Goal: Register for event/course: Sign up to attend an event or enroll in a course

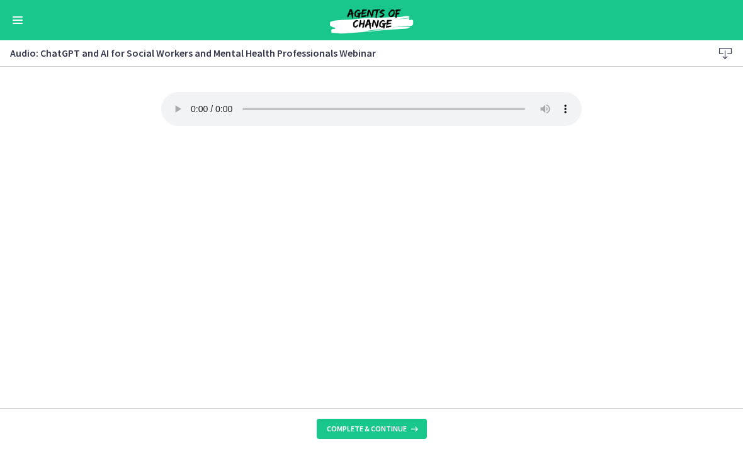
scroll to position [407, 0]
click at [367, 430] on span "Complete & continue" at bounding box center [367, 428] width 80 height 10
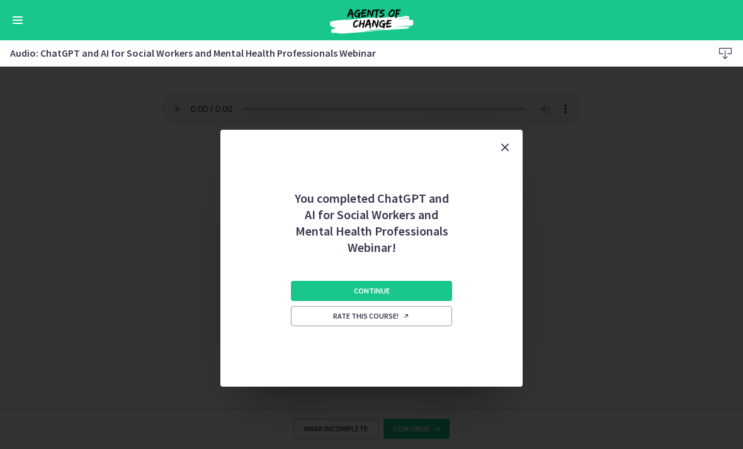
click at [359, 281] on button "Continue" at bounding box center [371, 291] width 161 height 20
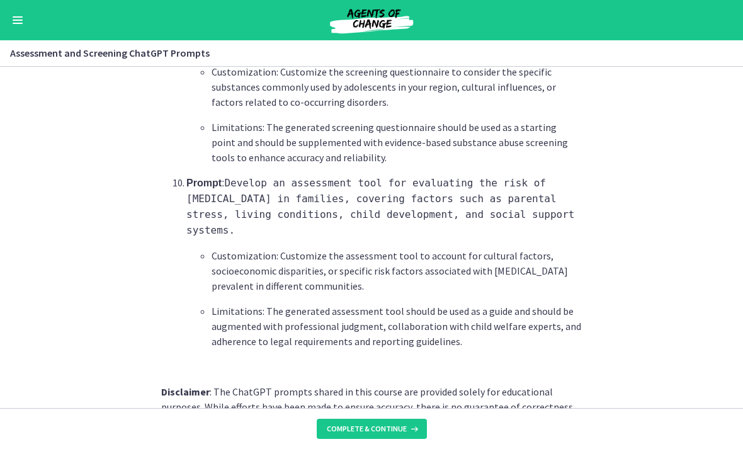
scroll to position [1962, 0]
click at [384, 435] on button "Complete & continue" at bounding box center [372, 428] width 110 height 20
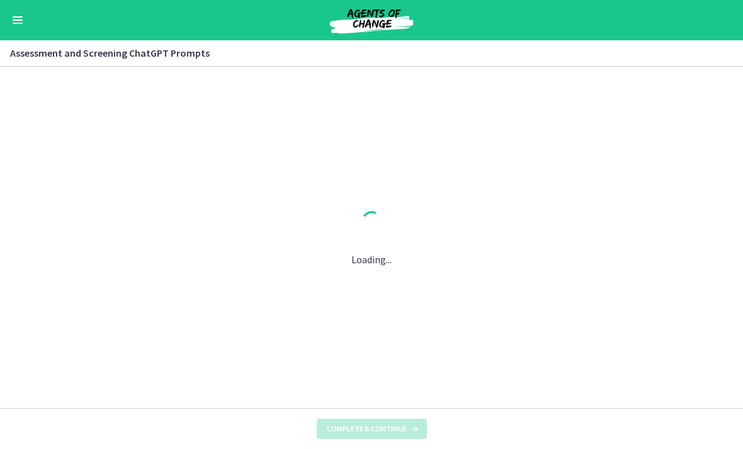
scroll to position [0, 0]
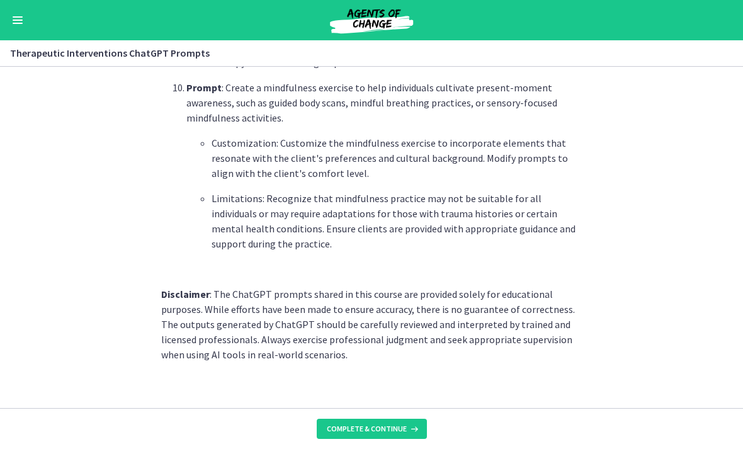
scroll to position [1824, 0]
click at [392, 429] on span "Complete & continue" at bounding box center [367, 428] width 80 height 10
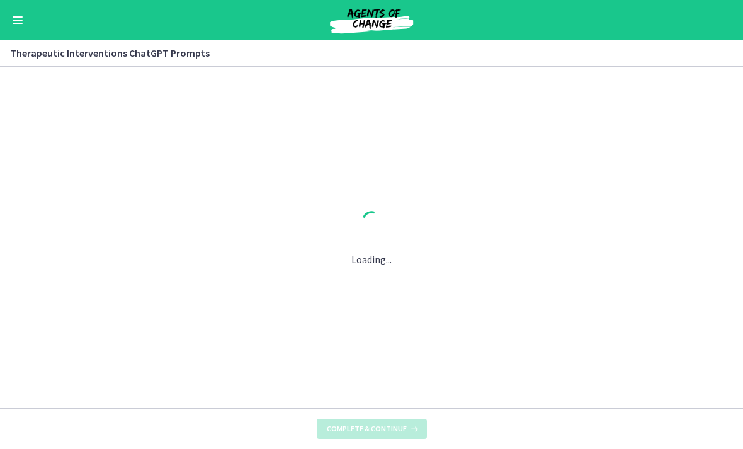
scroll to position [0, 0]
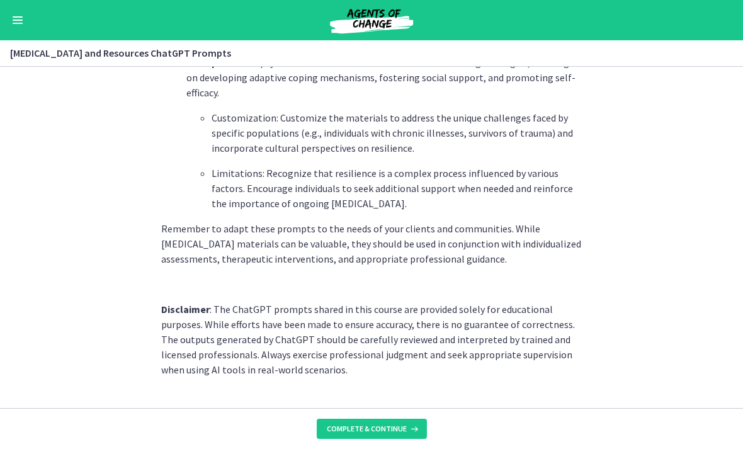
scroll to position [1773, 0]
click at [398, 436] on button "Complete & continue" at bounding box center [372, 428] width 110 height 20
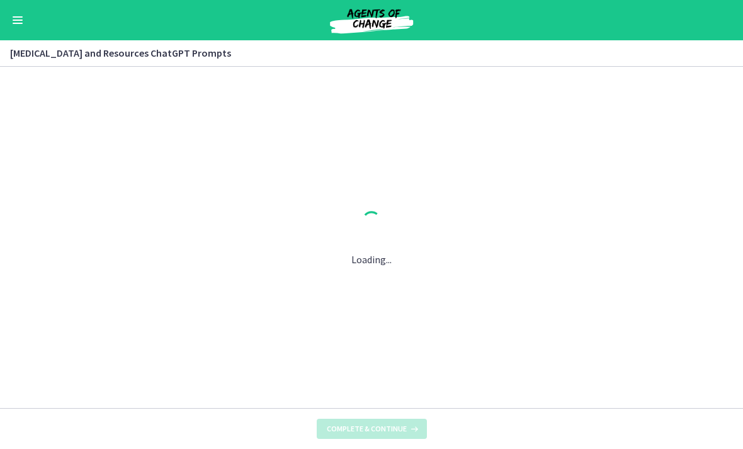
scroll to position [0, 0]
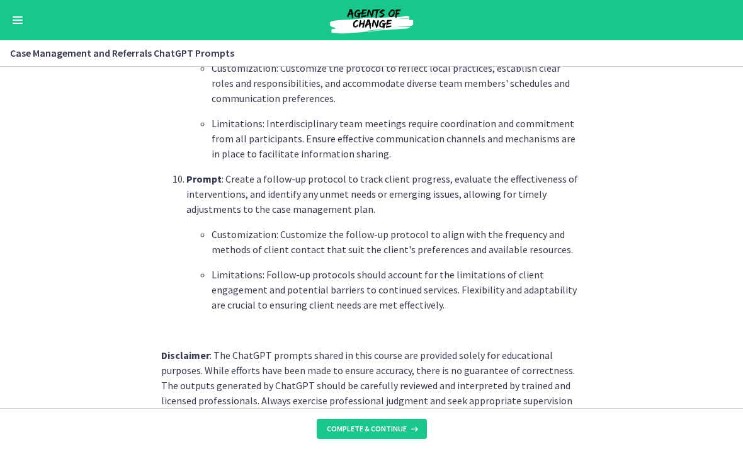
scroll to position [1733, 0]
click at [387, 429] on span "Complete & continue" at bounding box center [367, 428] width 80 height 10
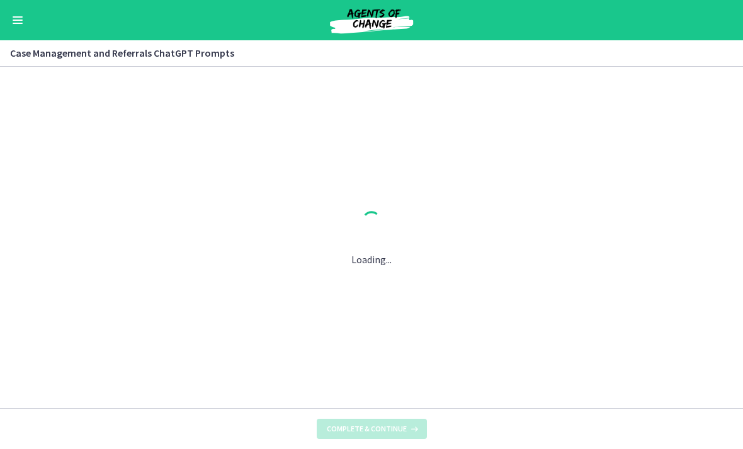
scroll to position [0, 0]
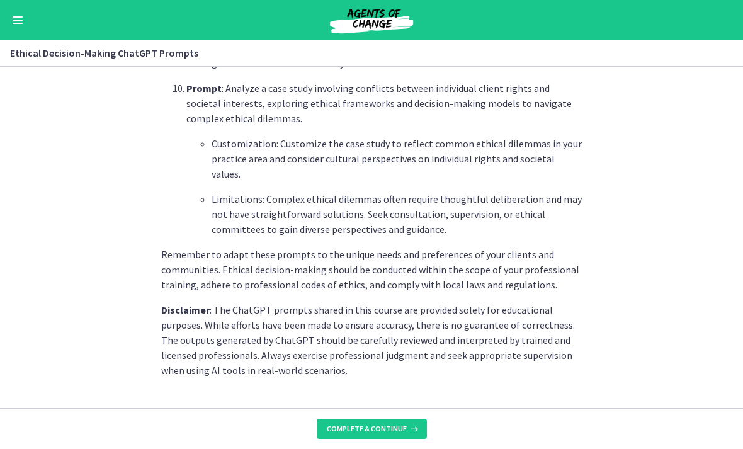
scroll to position [1778, 0]
click at [378, 437] on button "Complete & continue" at bounding box center [372, 428] width 110 height 20
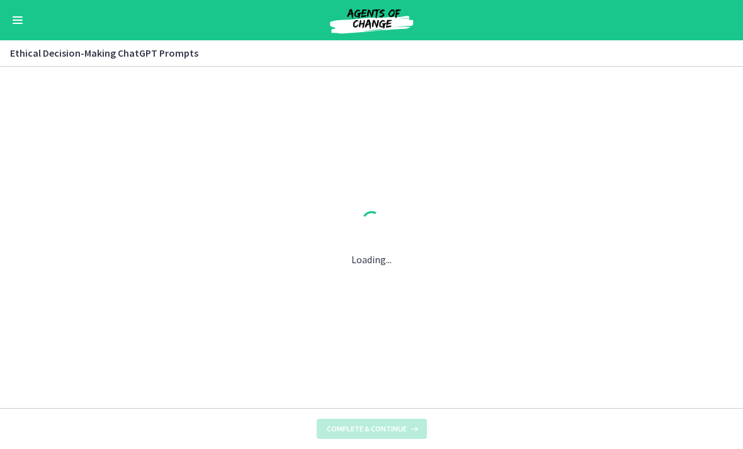
scroll to position [0, 0]
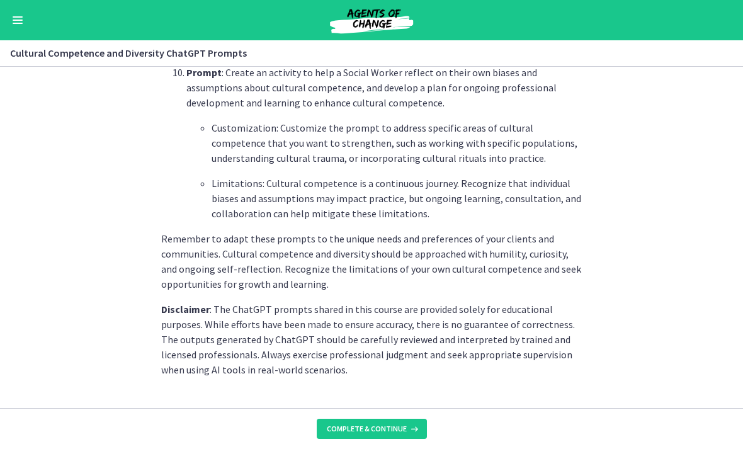
scroll to position [1854, 0]
click at [378, 425] on span "Complete & continue" at bounding box center [367, 428] width 80 height 10
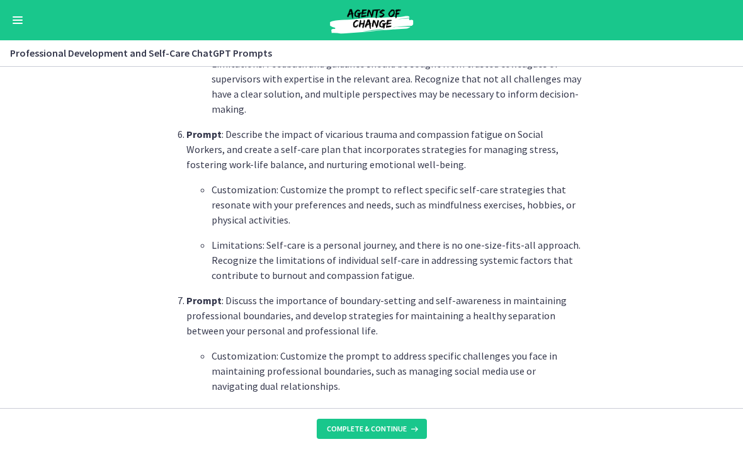
click at [404, 436] on button "Complete & continue" at bounding box center [372, 428] width 110 height 20
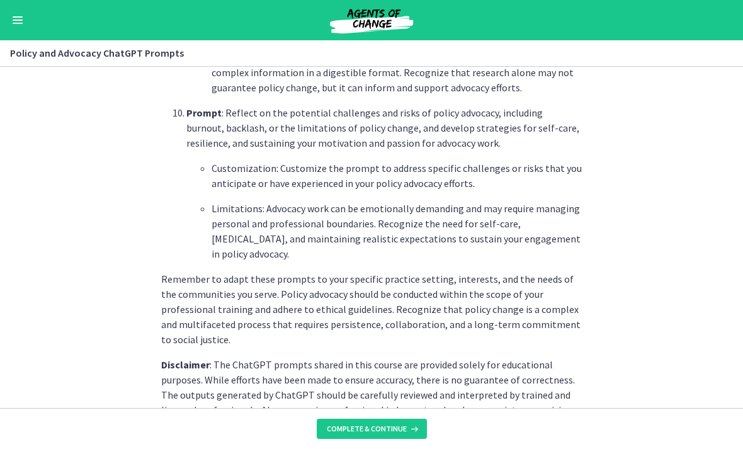
click at [404, 434] on button "Complete & continue" at bounding box center [372, 428] width 110 height 20
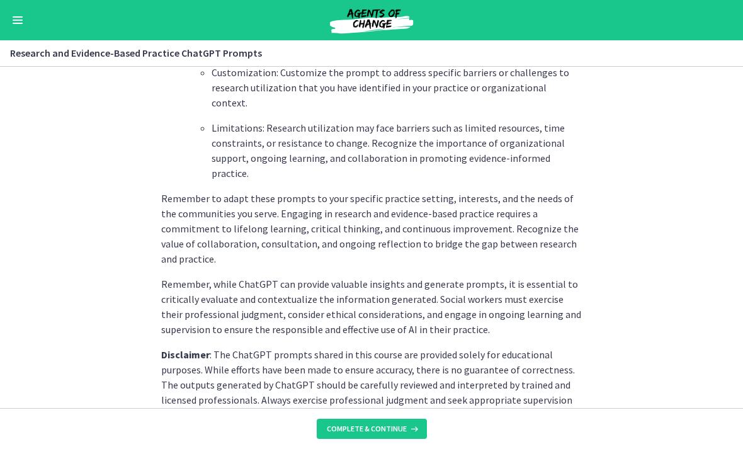
scroll to position [1970, 0]
click at [397, 428] on span "Complete & continue" at bounding box center [367, 428] width 80 height 10
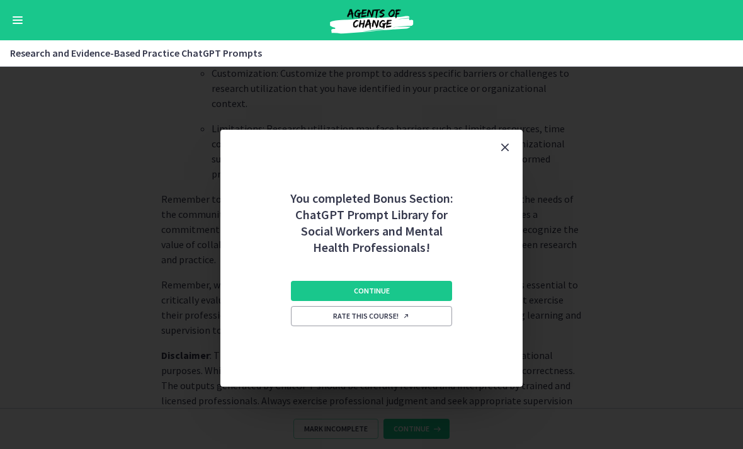
click at [418, 292] on button "Continue" at bounding box center [371, 291] width 161 height 20
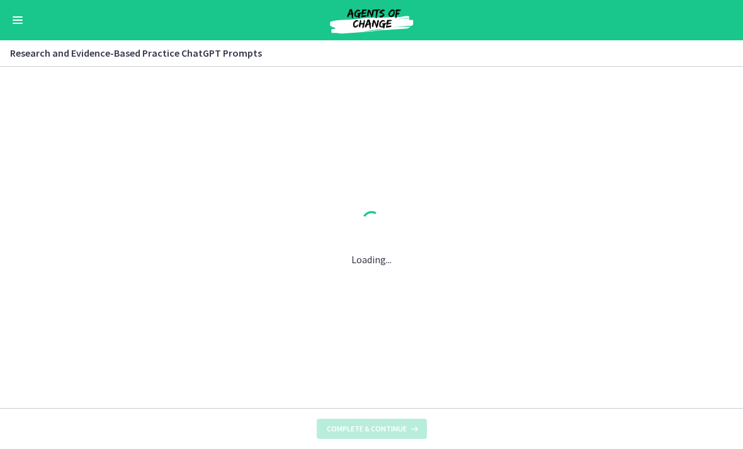
scroll to position [0, 0]
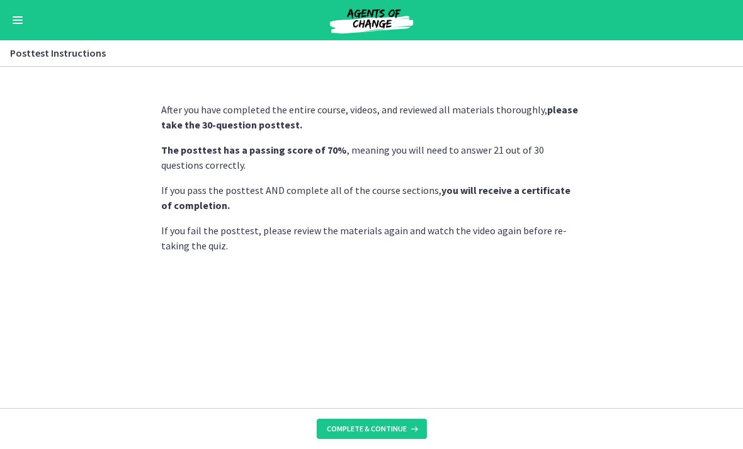
click at [369, 436] on button "Complete & continue" at bounding box center [372, 428] width 110 height 20
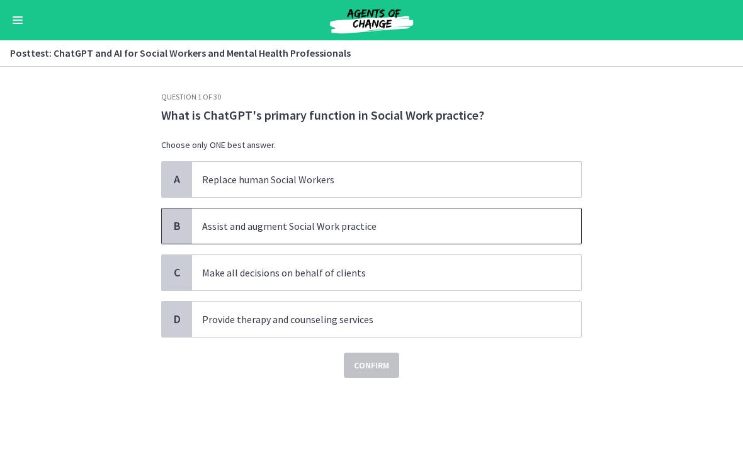
click at [311, 224] on p "Assist and augment Social Work practice" at bounding box center [374, 225] width 344 height 15
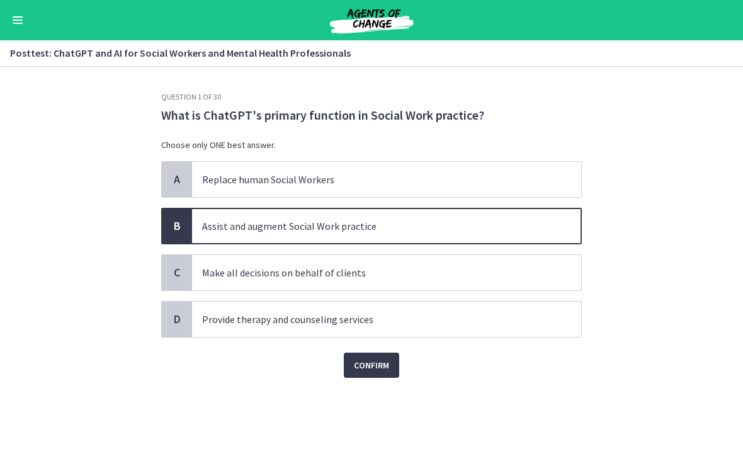
click at [371, 361] on span "Confirm" at bounding box center [371, 364] width 35 height 15
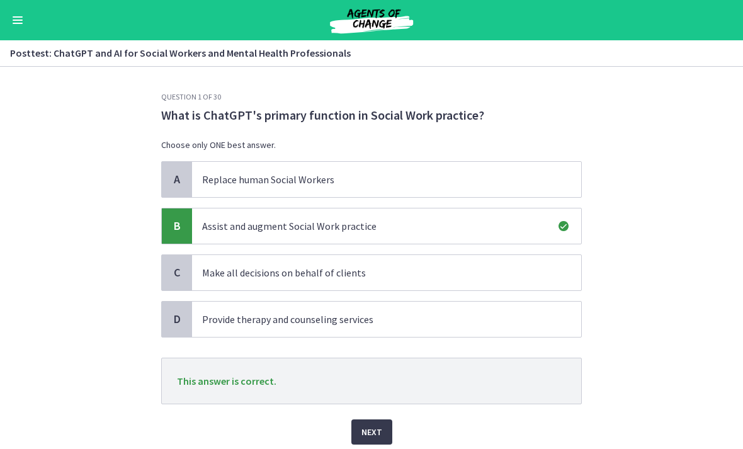
click at [378, 437] on span "Next" at bounding box center [371, 431] width 21 height 15
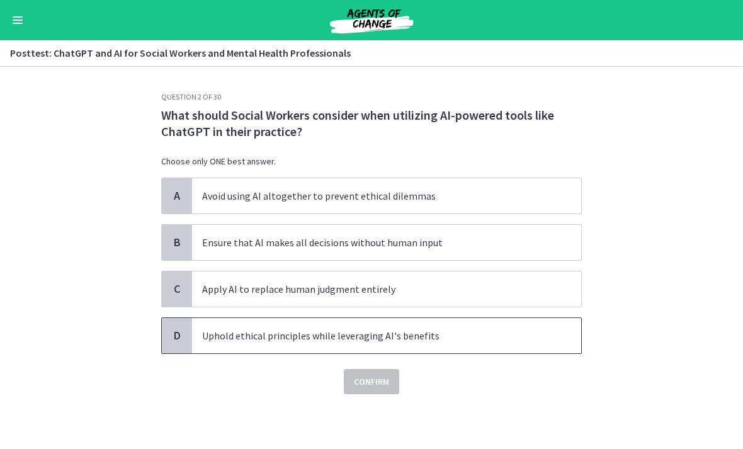
click at [277, 332] on p "Uphold ethical principles while leveraging AI's benefits" at bounding box center [374, 335] width 344 height 15
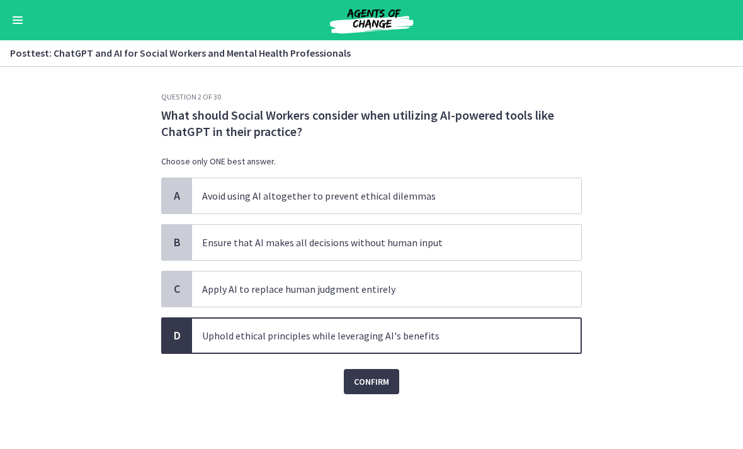
click at [376, 379] on span "Confirm" at bounding box center [371, 381] width 35 height 15
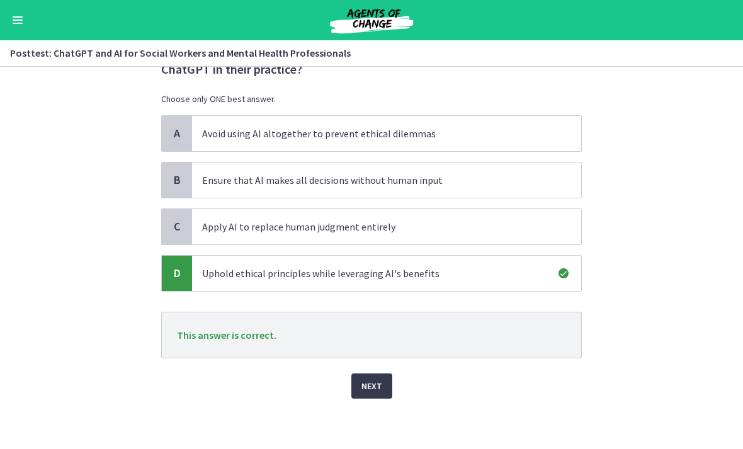
scroll to position [62, 0]
click at [366, 389] on span "Next" at bounding box center [371, 385] width 21 height 15
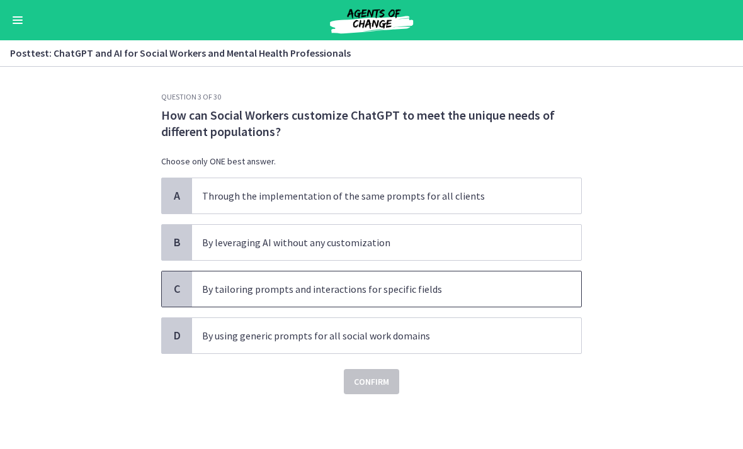
click at [381, 288] on p "By tailoring prompts and interactions for specific fields" at bounding box center [374, 288] width 344 height 15
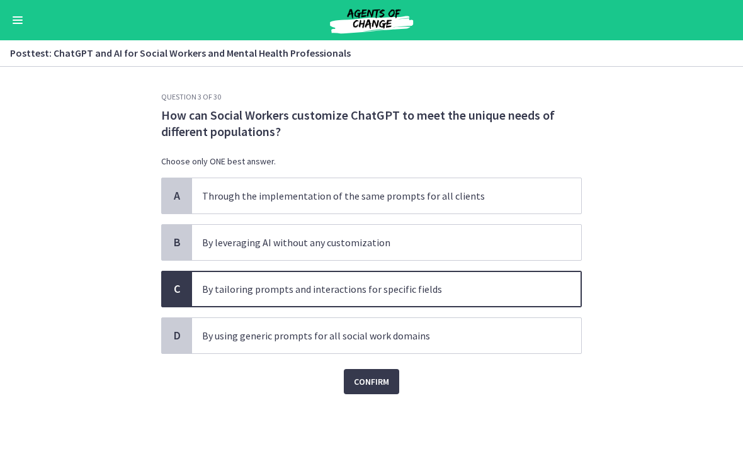
click at [376, 380] on span "Confirm" at bounding box center [371, 381] width 35 height 15
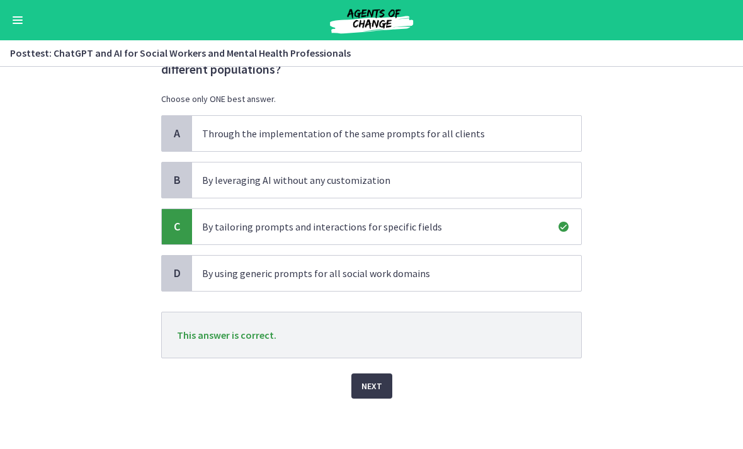
scroll to position [62, 0]
click at [365, 390] on span "Next" at bounding box center [371, 385] width 21 height 15
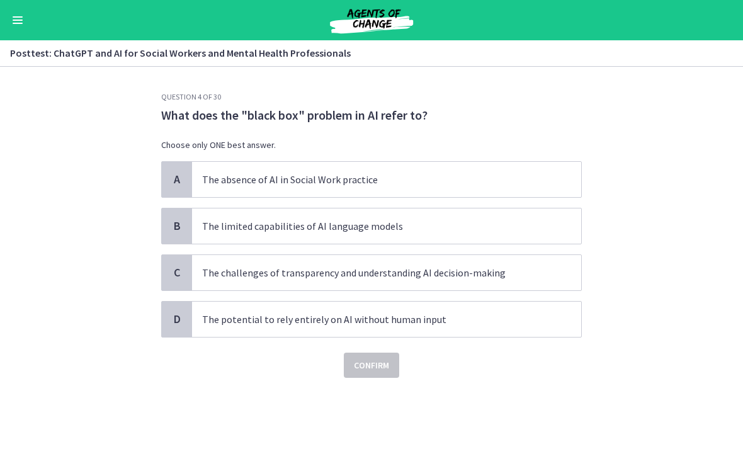
scroll to position [0, 0]
click at [366, 271] on p "The challenges of transparency and understanding AI decision-making" at bounding box center [374, 272] width 344 height 15
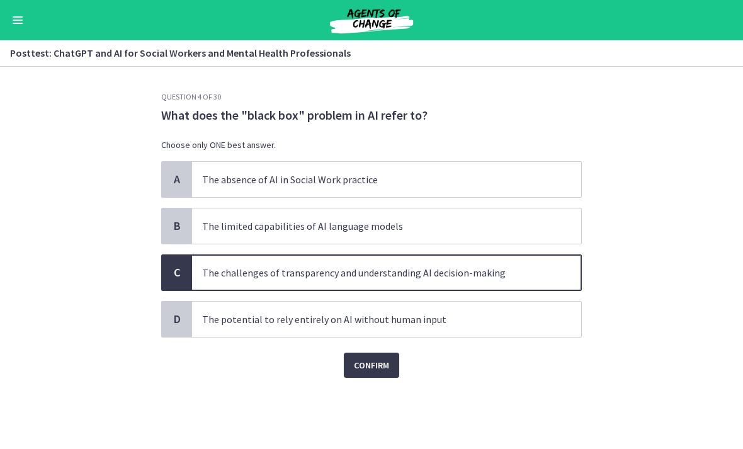
click at [371, 367] on span "Confirm" at bounding box center [371, 364] width 35 height 15
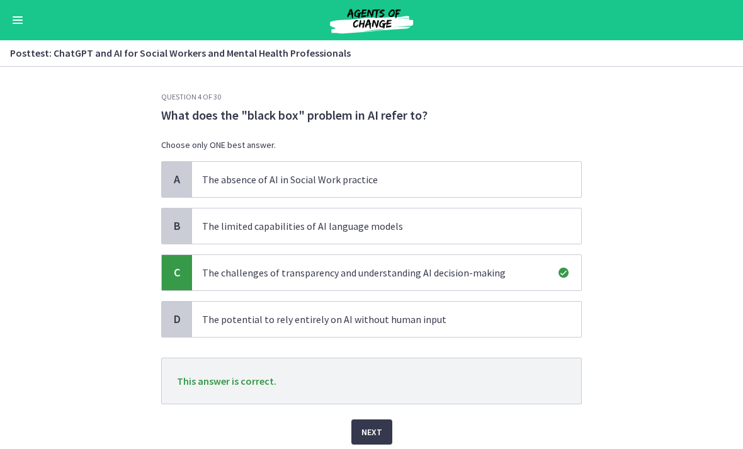
click at [367, 434] on span "Next" at bounding box center [371, 431] width 21 height 15
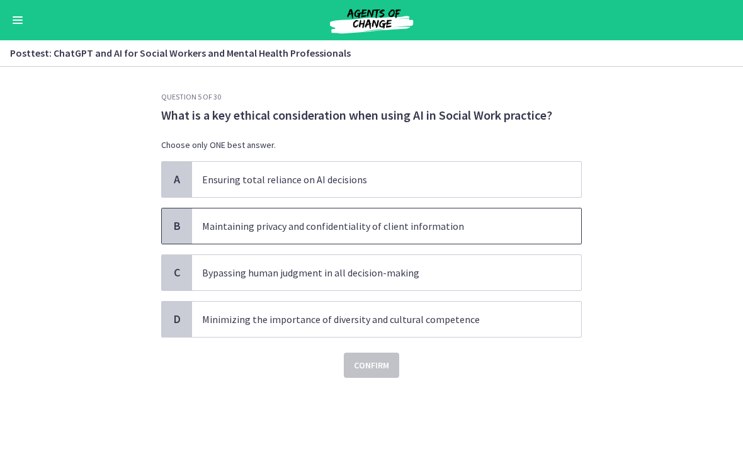
click at [406, 227] on p "Maintaining privacy and confidentiality of client information" at bounding box center [374, 225] width 344 height 15
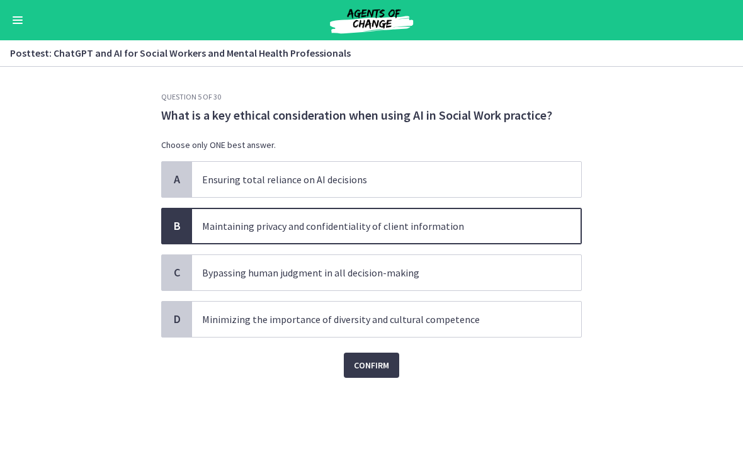
click at [367, 367] on span "Confirm" at bounding box center [371, 364] width 35 height 15
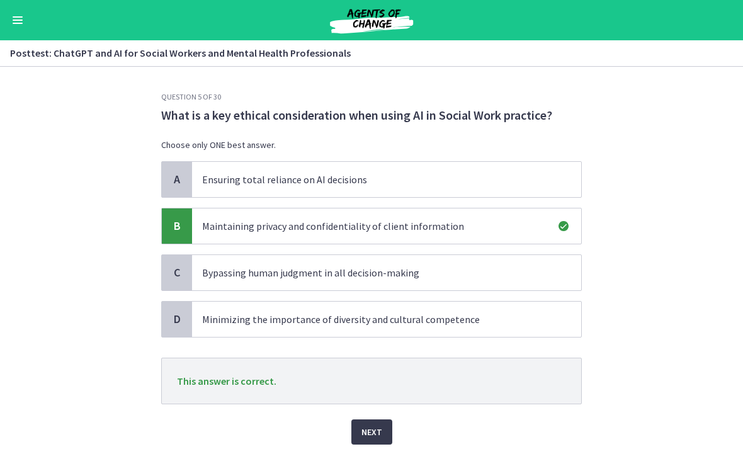
click at [363, 432] on span "Next" at bounding box center [371, 431] width 21 height 15
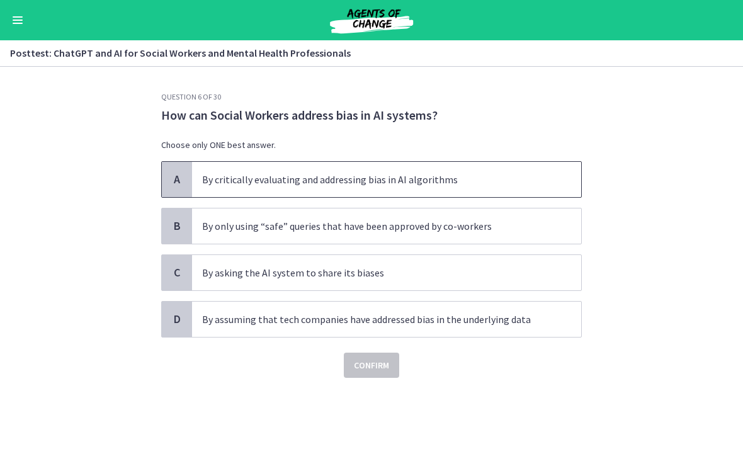
click at [328, 181] on p "By critically evaluating and addressing bias in AI algorithms" at bounding box center [374, 179] width 344 height 15
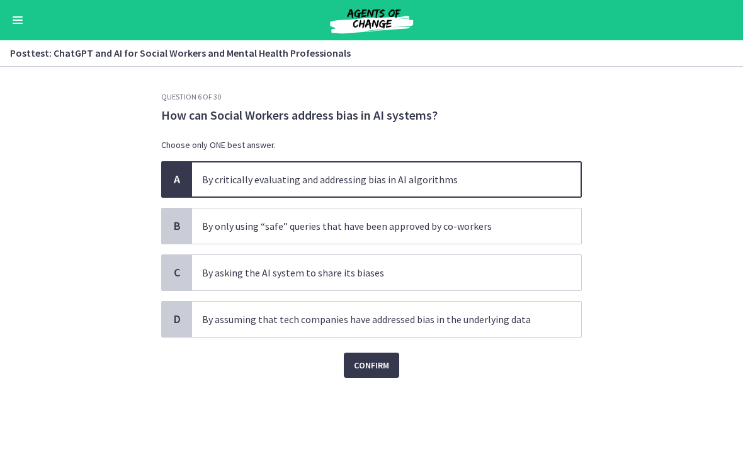
click at [376, 359] on span "Confirm" at bounding box center [371, 364] width 35 height 15
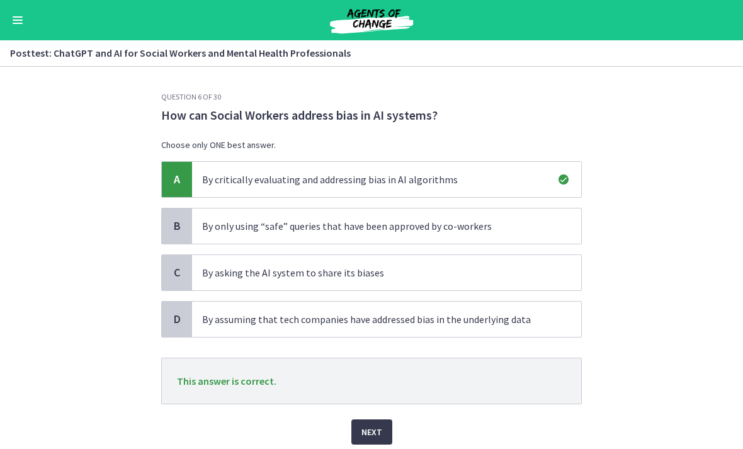
click at [375, 429] on span "Next" at bounding box center [371, 431] width 21 height 15
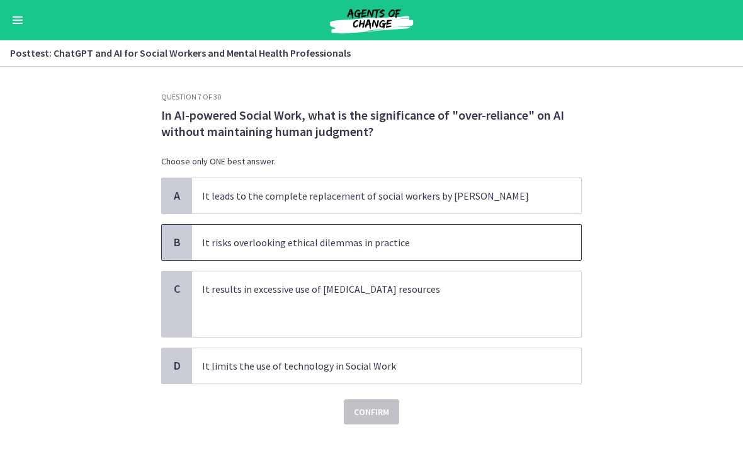
click at [366, 235] on p "It risks overlooking ethical dilemmas in practice" at bounding box center [374, 242] width 344 height 15
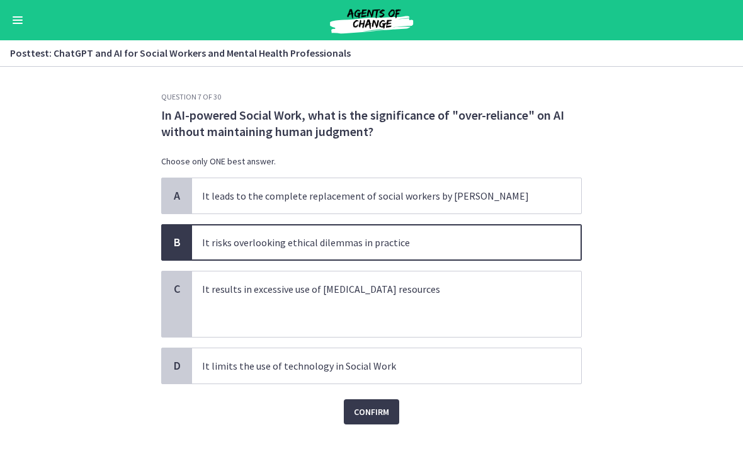
click at [368, 406] on span "Confirm" at bounding box center [371, 411] width 35 height 15
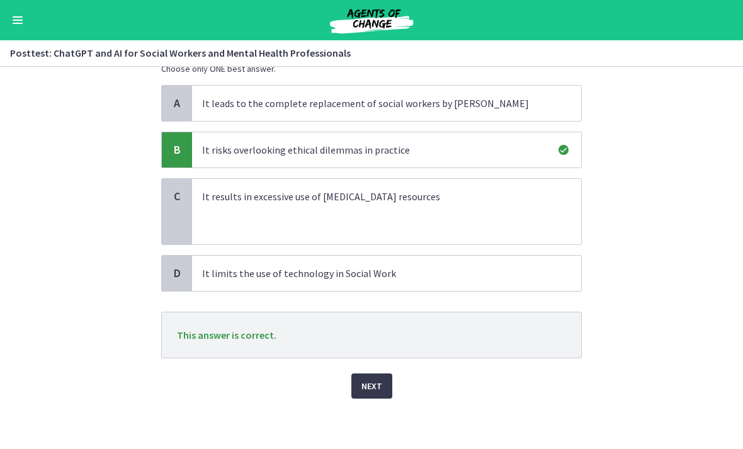
scroll to position [92, 0]
click at [365, 387] on span "Next" at bounding box center [371, 385] width 21 height 15
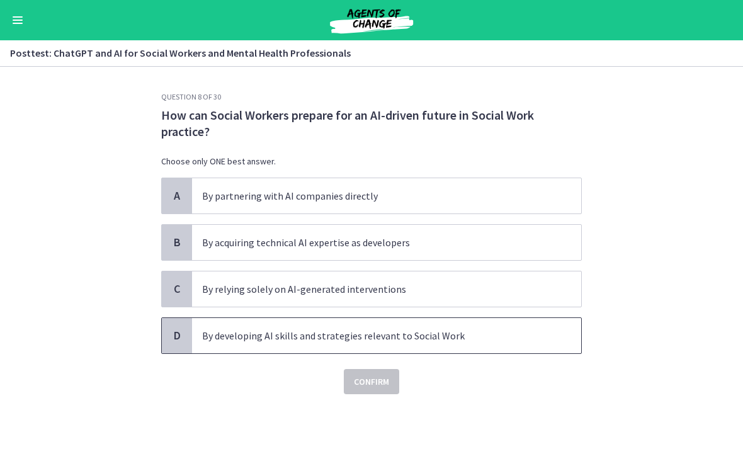
click at [341, 332] on p "By developing AI skills and strategies relevant to Social Work" at bounding box center [374, 335] width 344 height 15
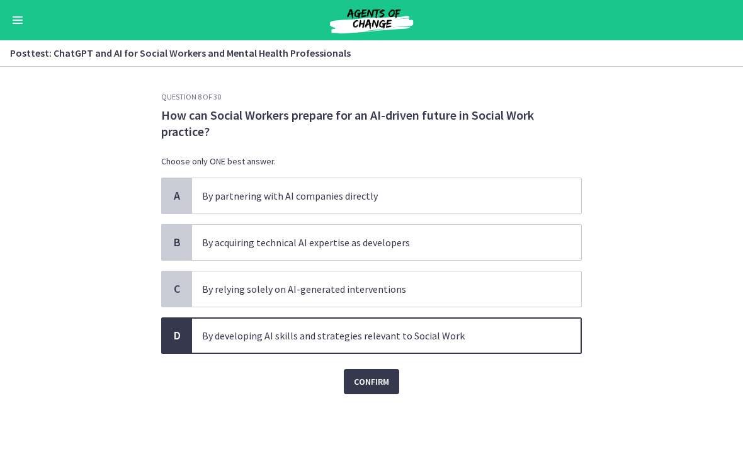
click at [366, 381] on span "Confirm" at bounding box center [371, 381] width 35 height 15
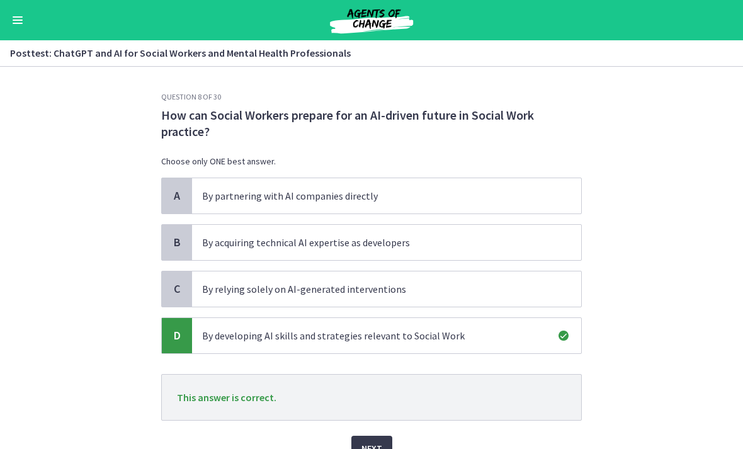
click at [372, 441] on span "Next" at bounding box center [371, 447] width 21 height 15
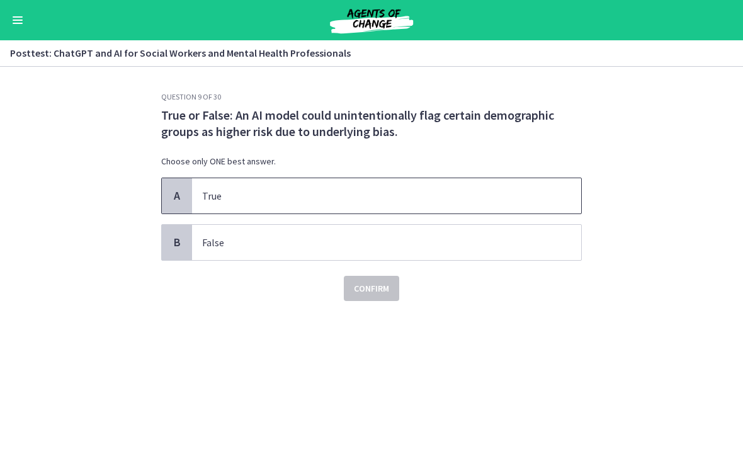
click at [235, 194] on p "True" at bounding box center [374, 195] width 344 height 15
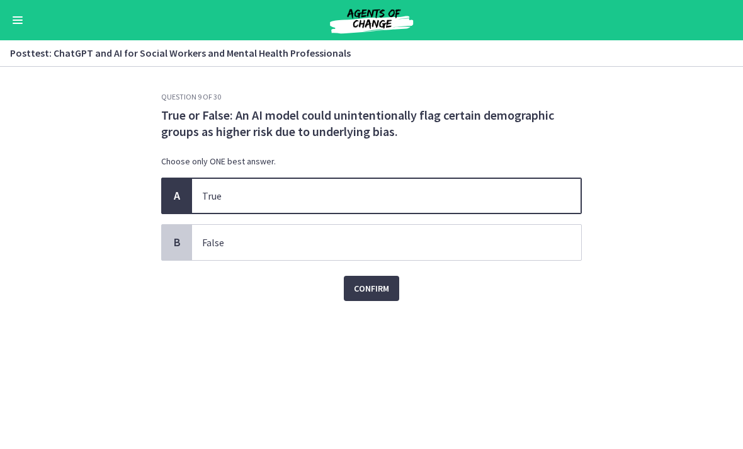
click at [372, 288] on span "Confirm" at bounding box center [371, 288] width 35 height 15
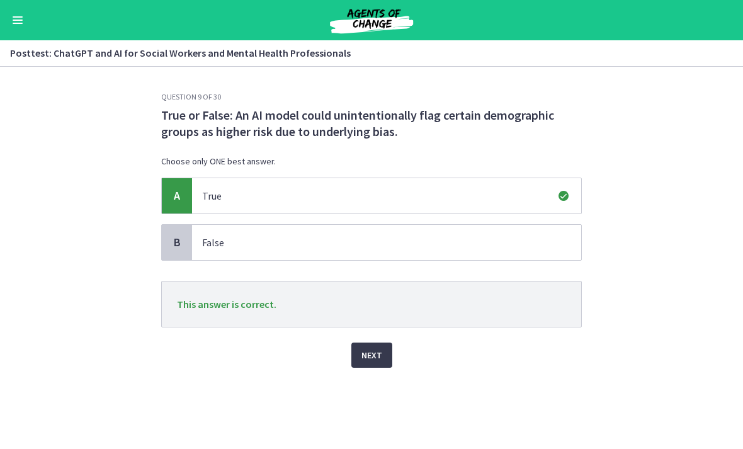
click at [369, 361] on span "Next" at bounding box center [371, 354] width 21 height 15
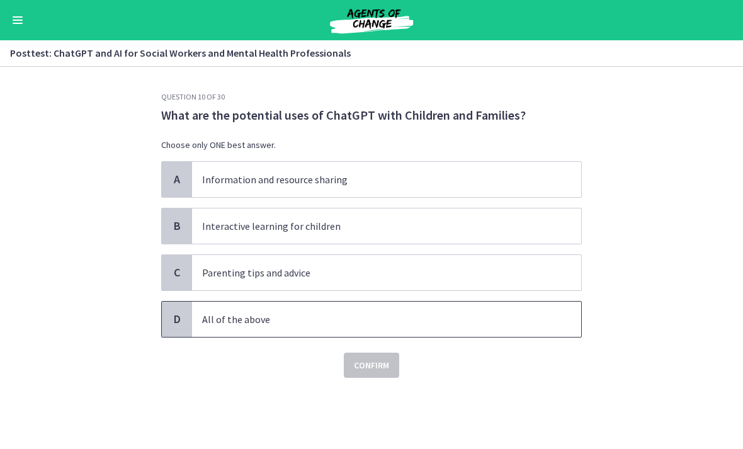
click at [257, 320] on p "All of the above" at bounding box center [374, 318] width 344 height 15
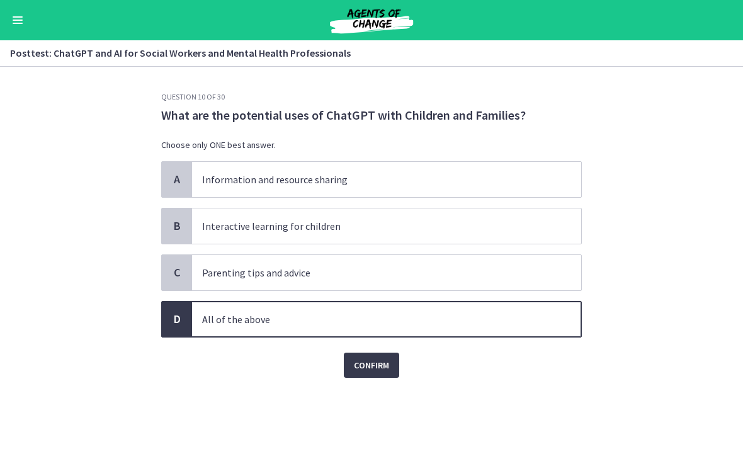
click at [378, 371] on span "Confirm" at bounding box center [371, 364] width 35 height 15
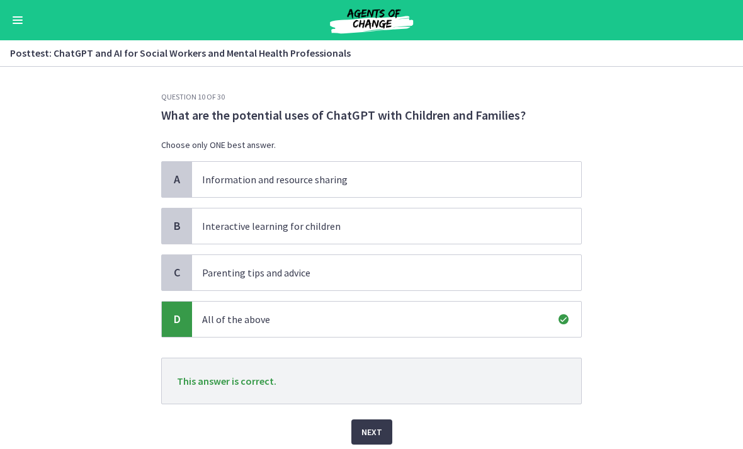
click at [374, 430] on span "Next" at bounding box center [371, 431] width 21 height 15
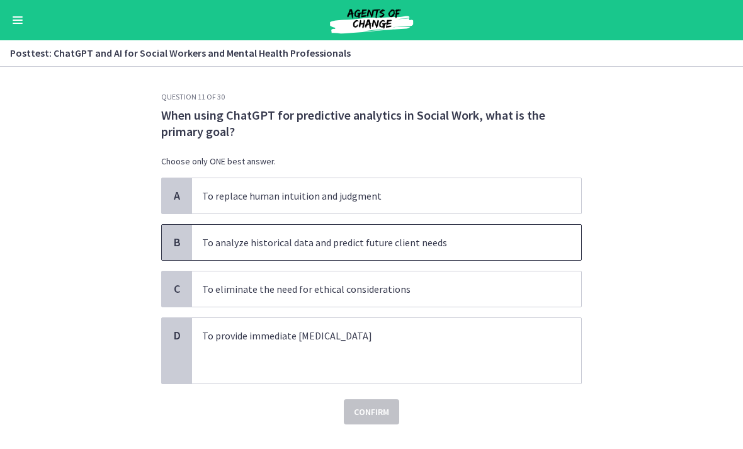
click at [420, 250] on span "To analyze historical data and predict future client needs" at bounding box center [386, 242] width 389 height 35
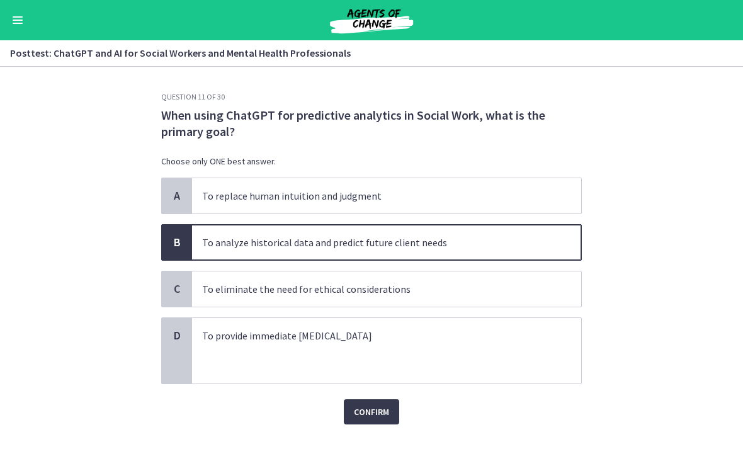
click at [383, 413] on span "Confirm" at bounding box center [371, 411] width 35 height 15
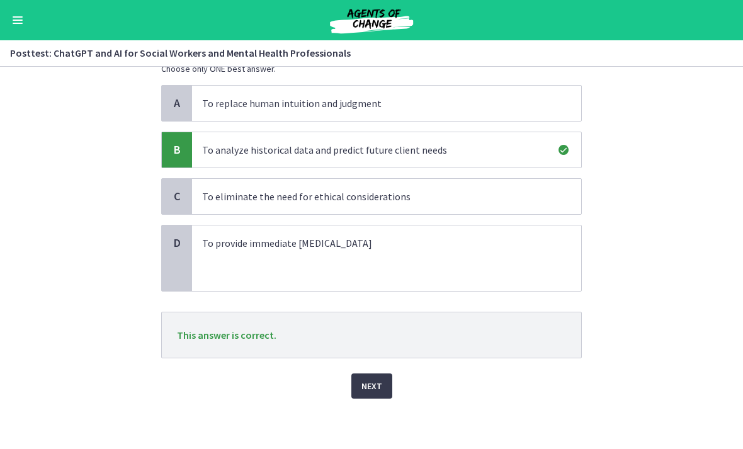
scroll to position [92, 0]
click at [374, 386] on span "Next" at bounding box center [371, 385] width 21 height 15
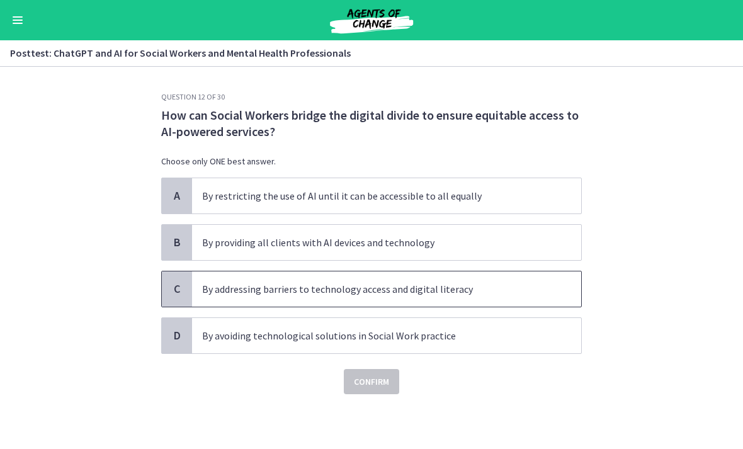
click at [277, 286] on p "By addressing barriers to technology access and digital literacy" at bounding box center [374, 288] width 344 height 15
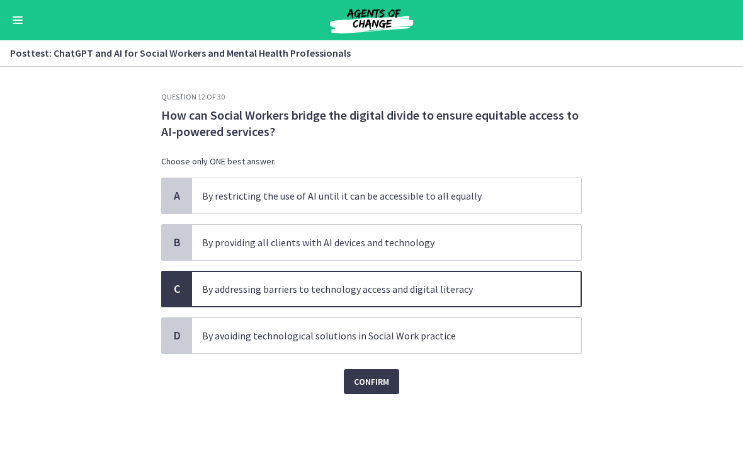
click at [374, 386] on span "Confirm" at bounding box center [371, 381] width 35 height 15
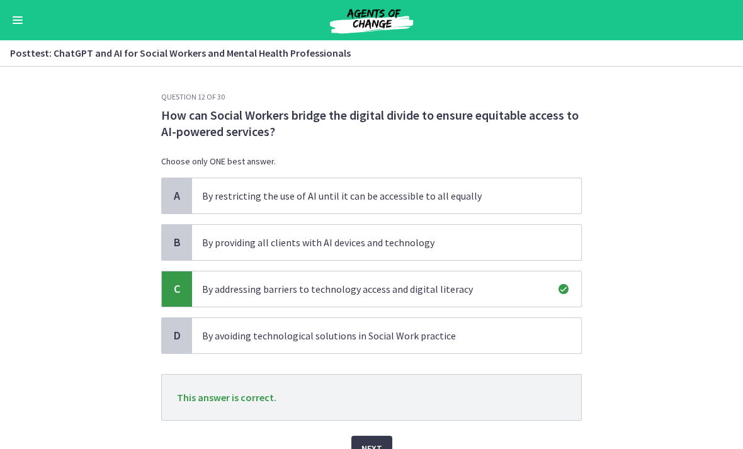
click at [374, 444] on span "Next" at bounding box center [371, 447] width 21 height 15
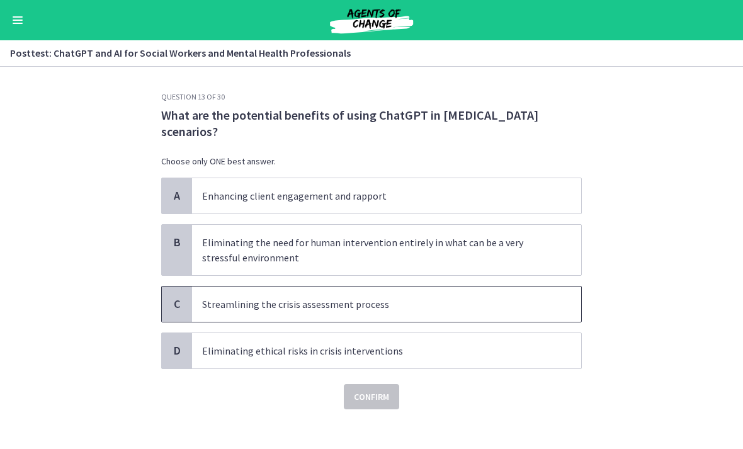
click at [261, 300] on p "Streamlining the crisis assessment process" at bounding box center [374, 303] width 344 height 15
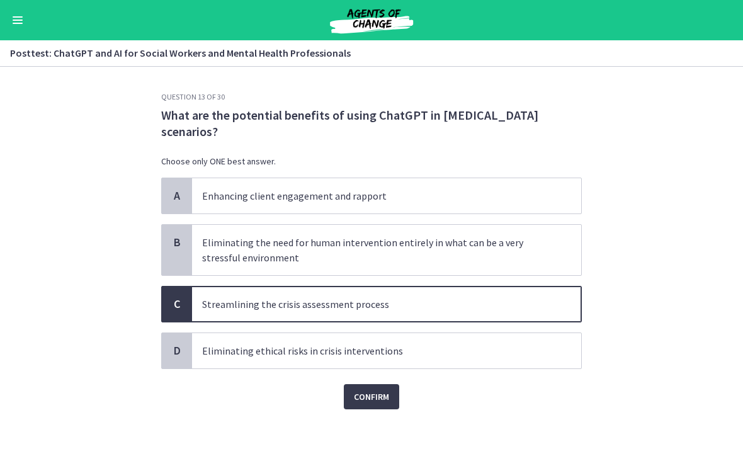
click at [377, 405] on button "Confirm" at bounding box center [371, 396] width 55 height 25
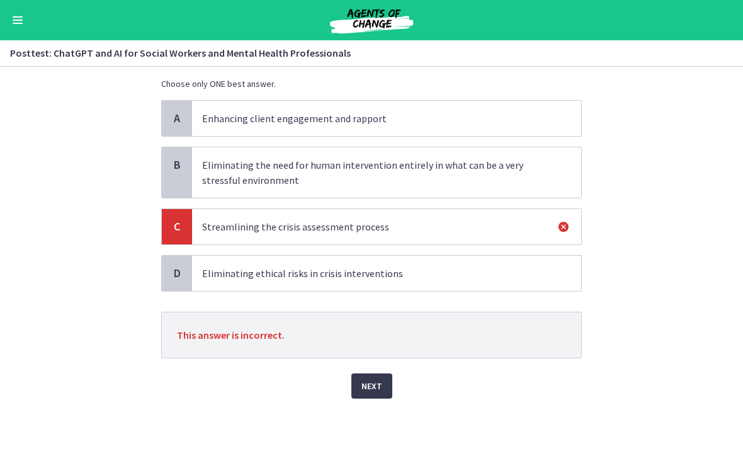
scroll to position [77, 0]
click at [281, 283] on span "Eliminating ethical risks in crisis interventions" at bounding box center [386, 272] width 389 height 35
click at [378, 386] on span "Next" at bounding box center [371, 385] width 21 height 15
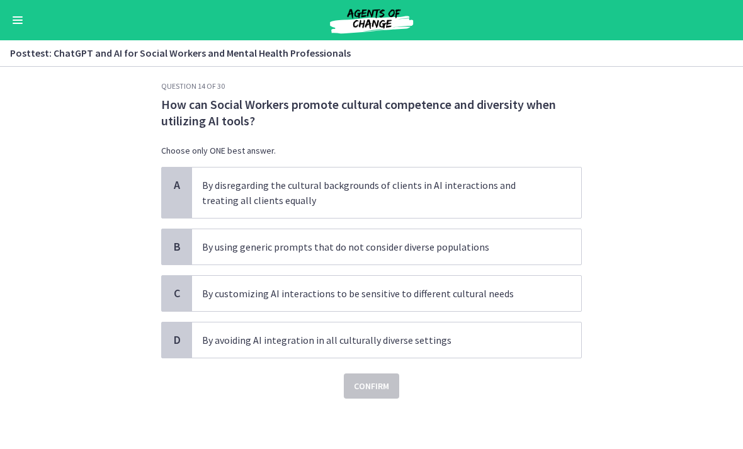
scroll to position [0, 0]
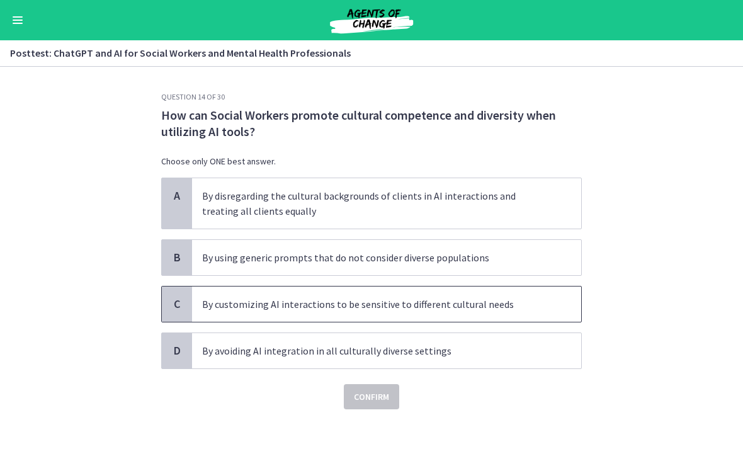
click at [286, 296] on span "By customizing AI interactions to be sensitive to different cultural needs" at bounding box center [386, 303] width 389 height 35
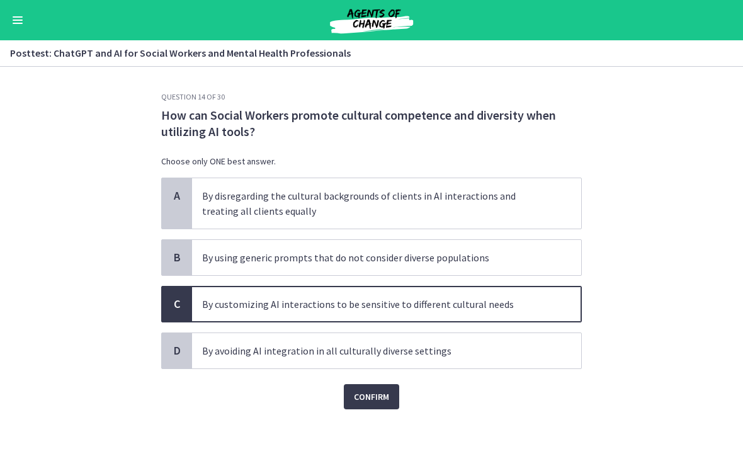
click at [375, 396] on span "Confirm" at bounding box center [371, 396] width 35 height 15
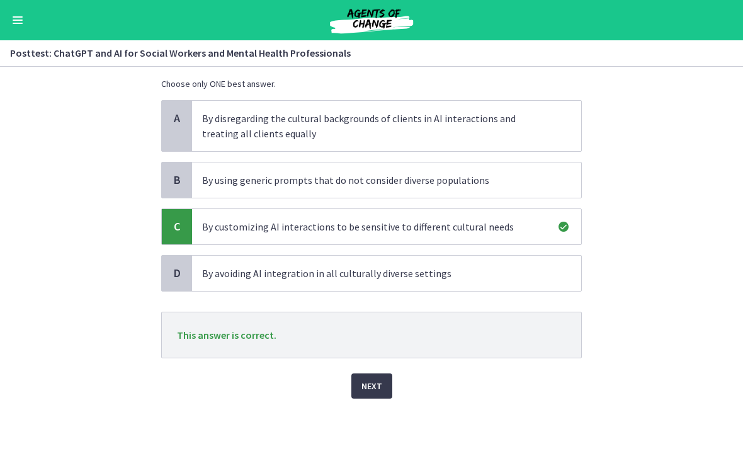
scroll to position [77, 0]
click at [373, 386] on span "Next" at bounding box center [371, 385] width 21 height 15
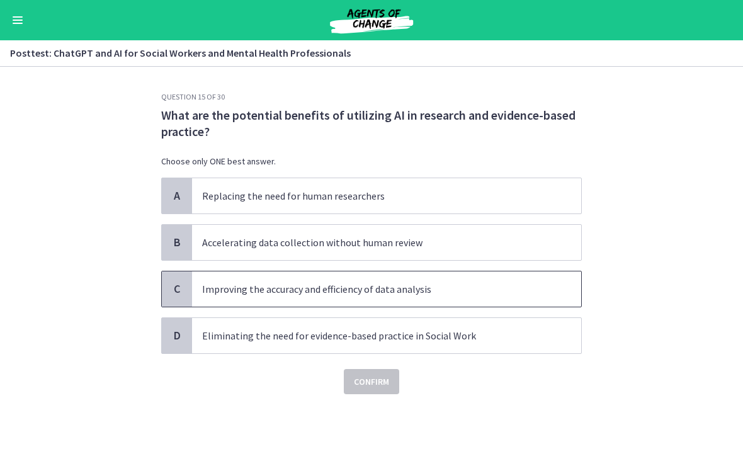
click at [289, 286] on p "Improving the accuracy and efficiency of data analysis" at bounding box center [374, 288] width 344 height 15
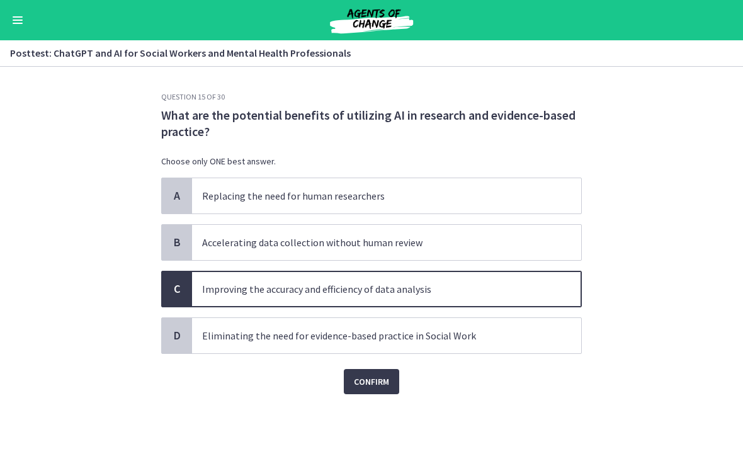
click at [379, 393] on button "Confirm" at bounding box center [371, 381] width 55 height 25
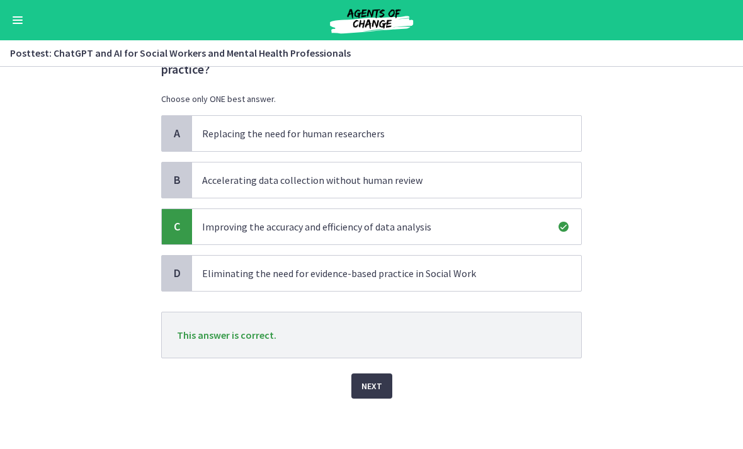
scroll to position [62, 0]
click at [381, 391] on span "Next" at bounding box center [371, 385] width 21 height 15
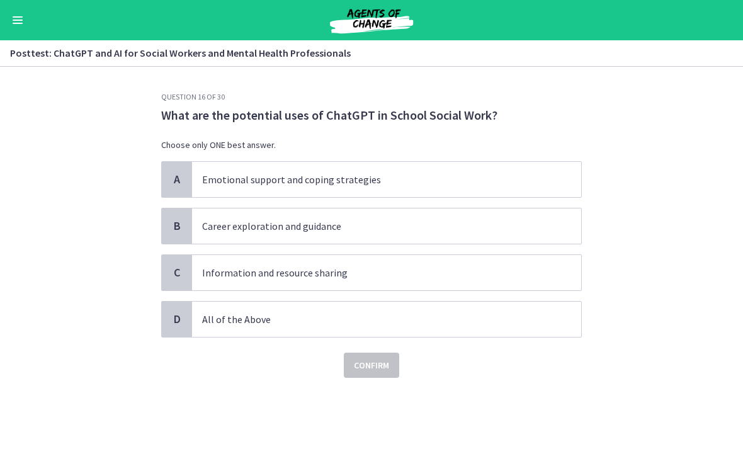
scroll to position [0, 0]
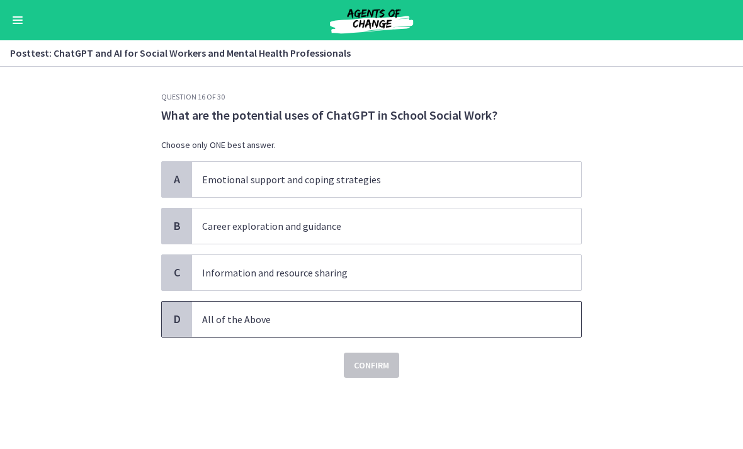
click at [254, 313] on p "All of the Above" at bounding box center [374, 318] width 344 height 15
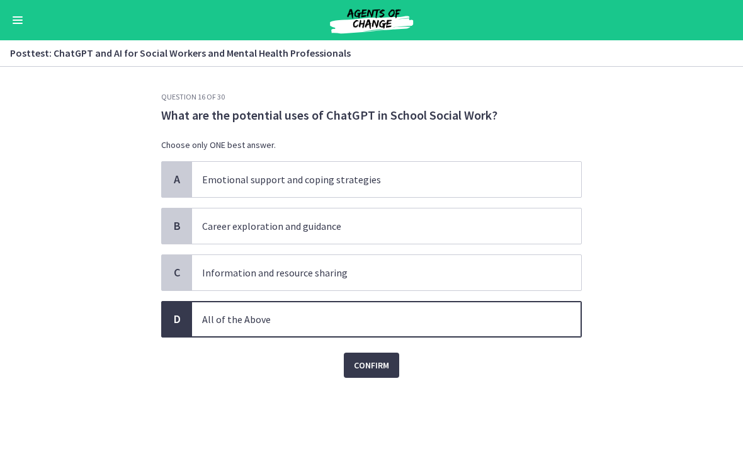
click at [369, 369] on span "Confirm" at bounding box center [371, 364] width 35 height 15
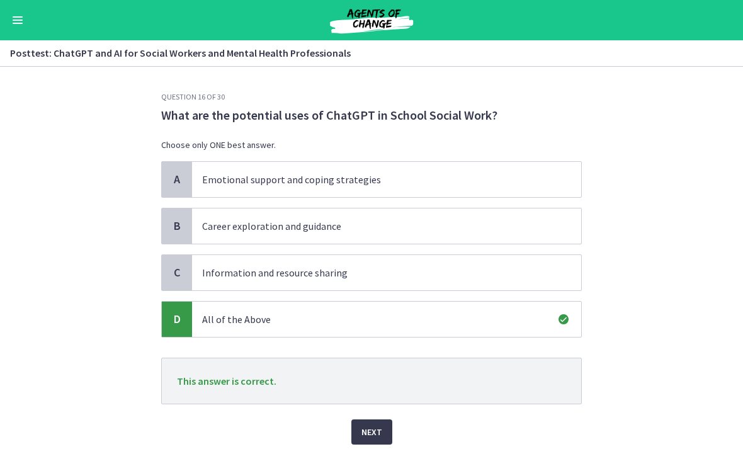
click at [372, 429] on span "Next" at bounding box center [371, 431] width 21 height 15
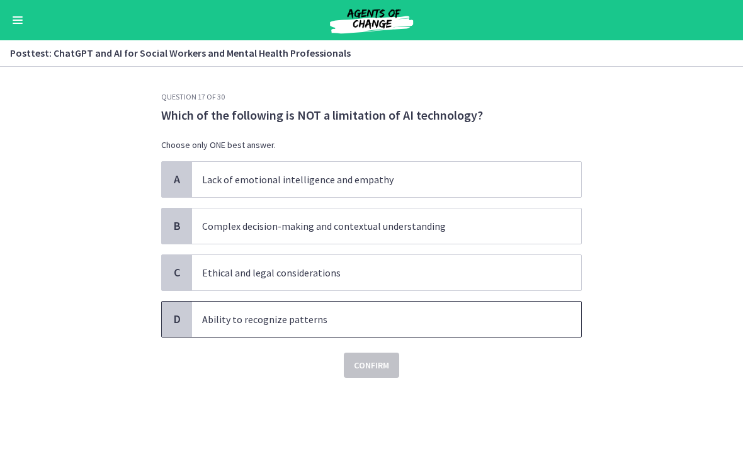
click at [249, 322] on p "Ability to recognize patterns" at bounding box center [374, 318] width 344 height 15
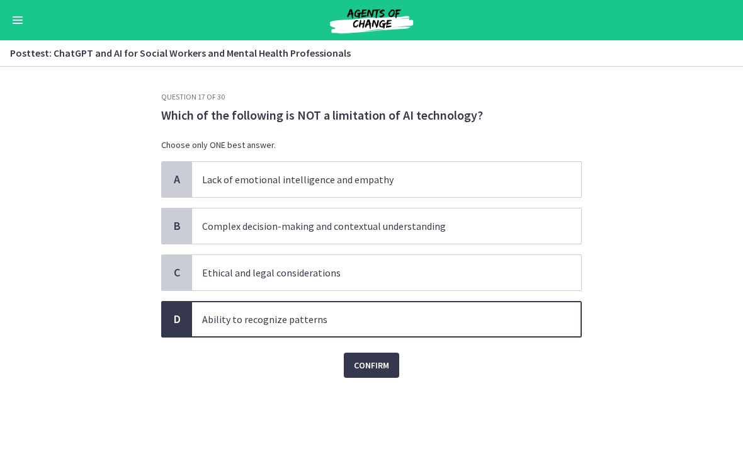
click at [371, 368] on span "Confirm" at bounding box center [371, 364] width 35 height 15
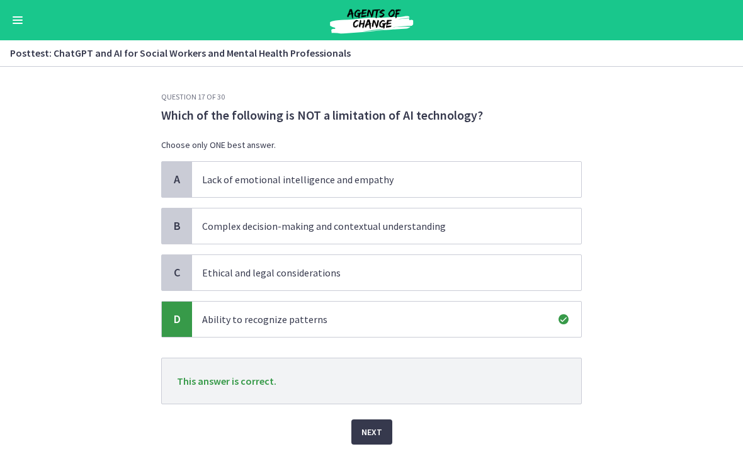
click at [371, 425] on span "Next" at bounding box center [371, 431] width 21 height 15
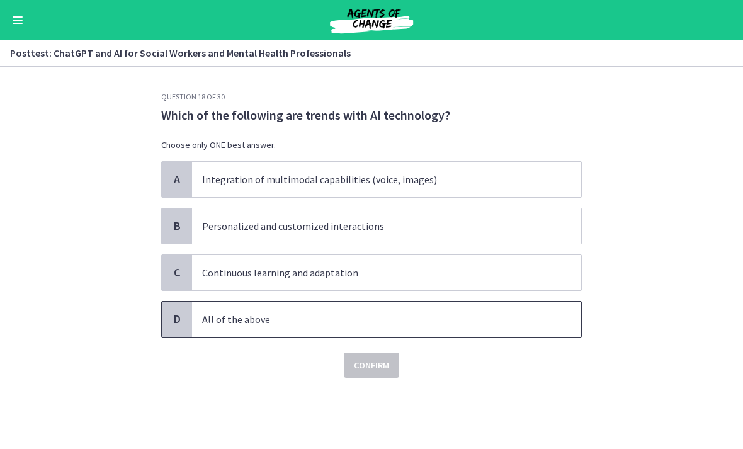
click at [288, 323] on p "All of the above" at bounding box center [374, 318] width 344 height 15
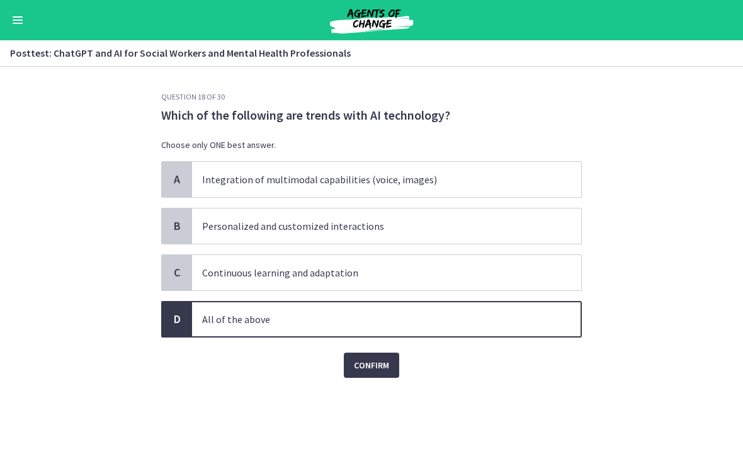
click at [366, 372] on span "Confirm" at bounding box center [371, 364] width 35 height 15
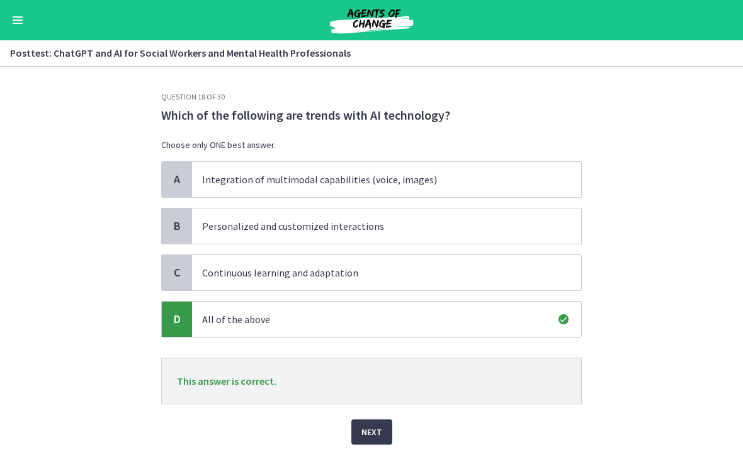
click at [369, 421] on button "Next" at bounding box center [371, 431] width 41 height 25
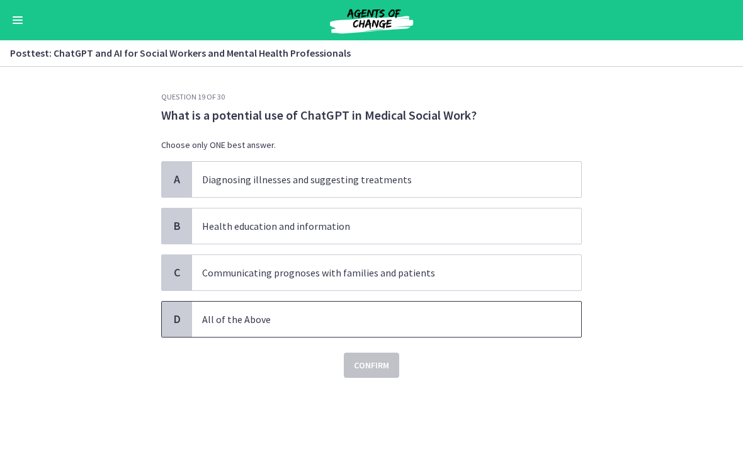
click at [275, 317] on p "All of the Above" at bounding box center [374, 318] width 344 height 15
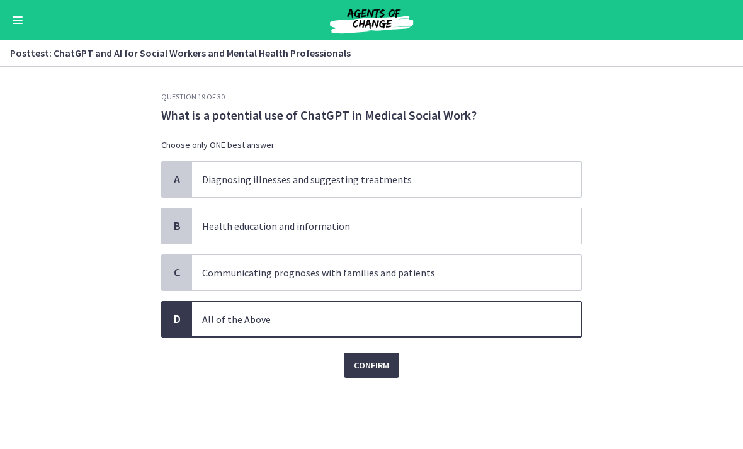
click at [369, 376] on button "Confirm" at bounding box center [371, 364] width 55 height 25
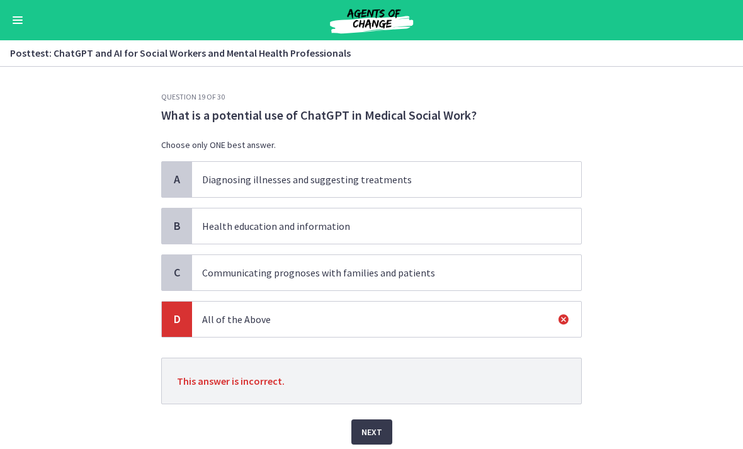
click at [366, 429] on span "Next" at bounding box center [371, 431] width 21 height 15
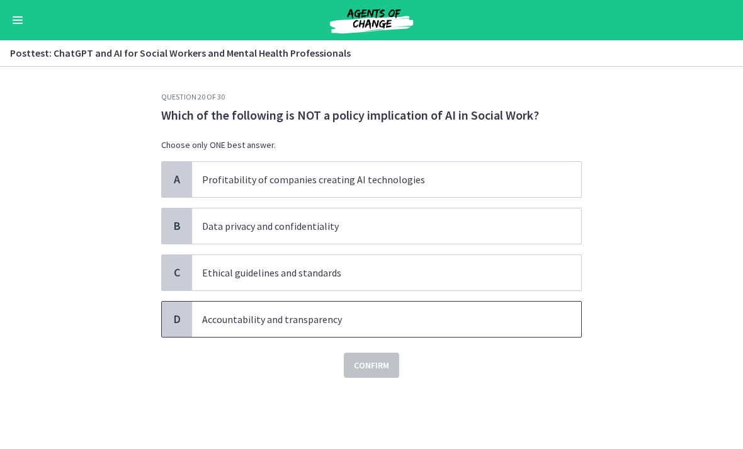
click at [265, 318] on p "Accountability and transparency" at bounding box center [374, 318] width 344 height 15
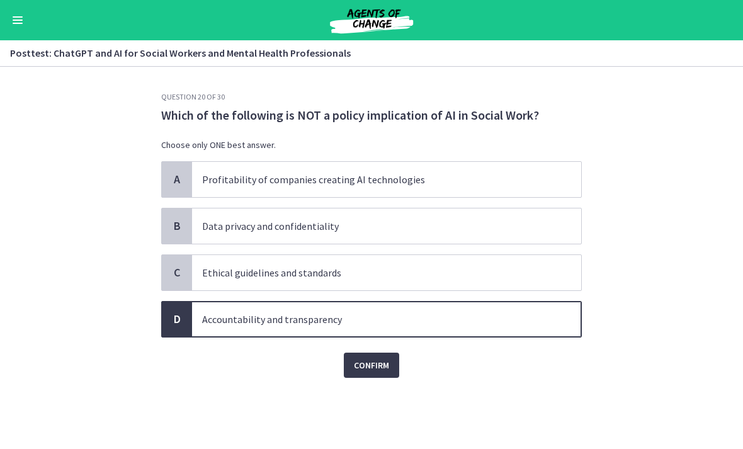
click at [372, 374] on button "Confirm" at bounding box center [371, 364] width 55 height 25
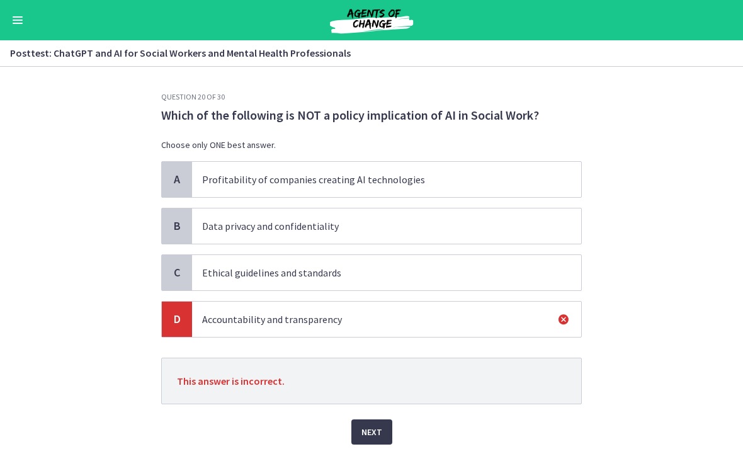
click at [376, 435] on span "Next" at bounding box center [371, 431] width 21 height 15
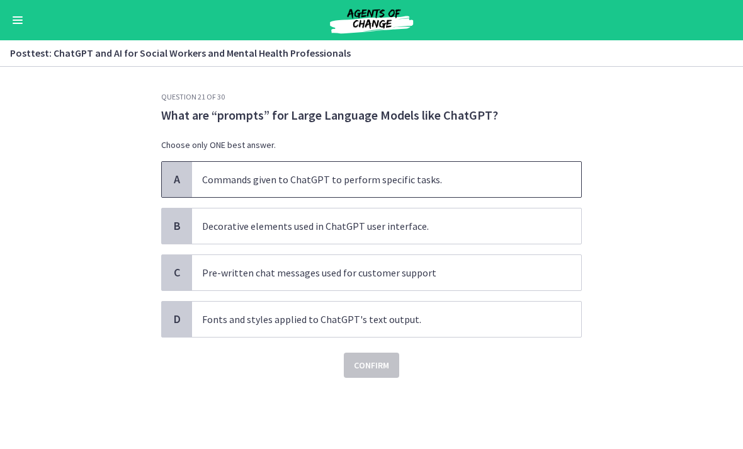
click at [326, 179] on p "Commands given to ChatGPT to perform specific tasks." at bounding box center [374, 179] width 344 height 15
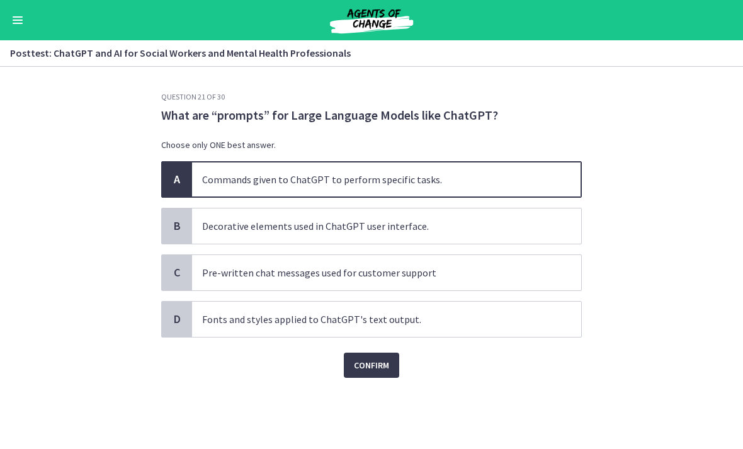
click at [373, 369] on span "Confirm" at bounding box center [371, 364] width 35 height 15
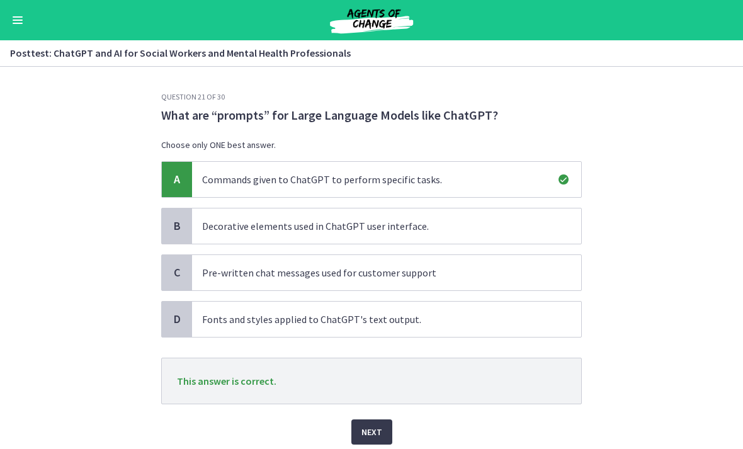
click at [375, 430] on span "Next" at bounding box center [371, 431] width 21 height 15
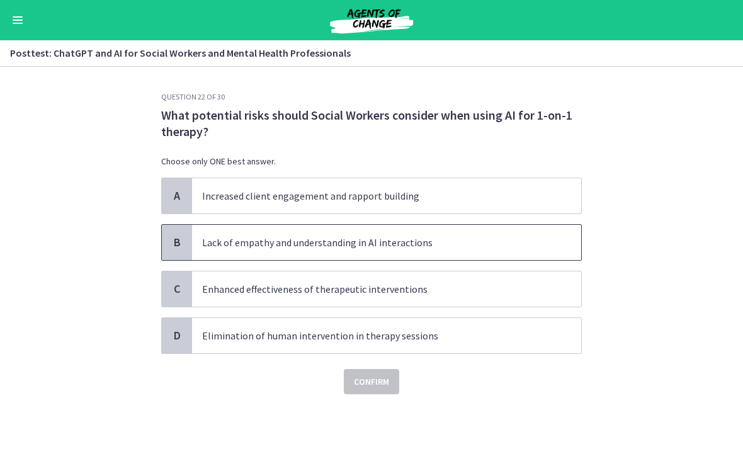
click at [292, 238] on p "Lack of empathy and understanding in AI interactions" at bounding box center [374, 242] width 344 height 15
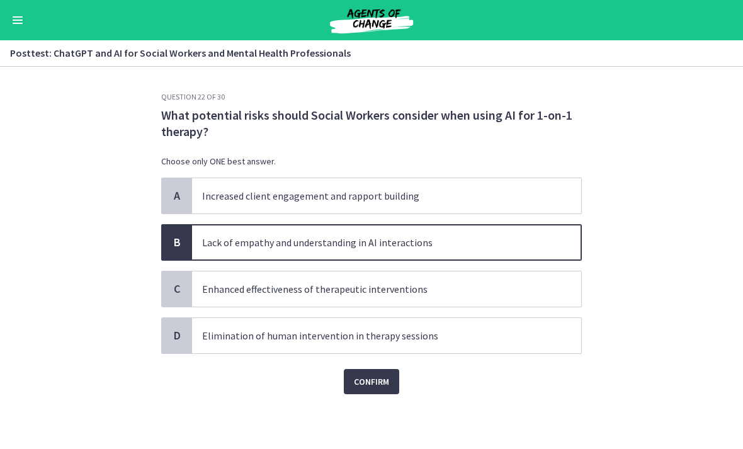
click at [373, 382] on span "Confirm" at bounding box center [371, 381] width 35 height 15
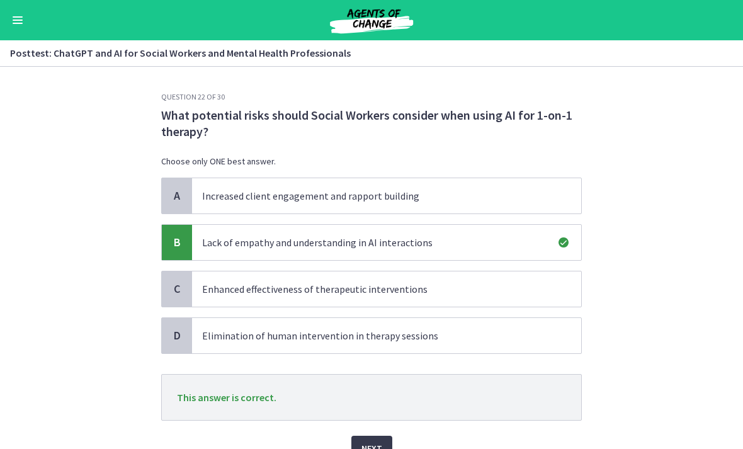
click at [367, 444] on span "Next" at bounding box center [371, 447] width 21 height 15
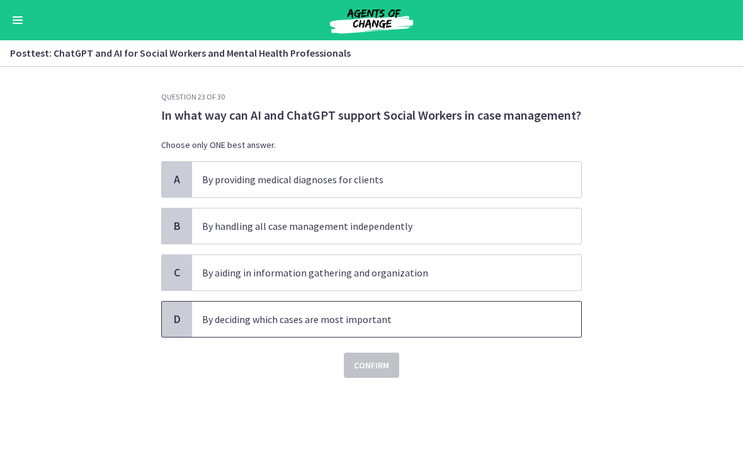
click at [327, 322] on p "By deciding which cases are most important" at bounding box center [374, 318] width 344 height 15
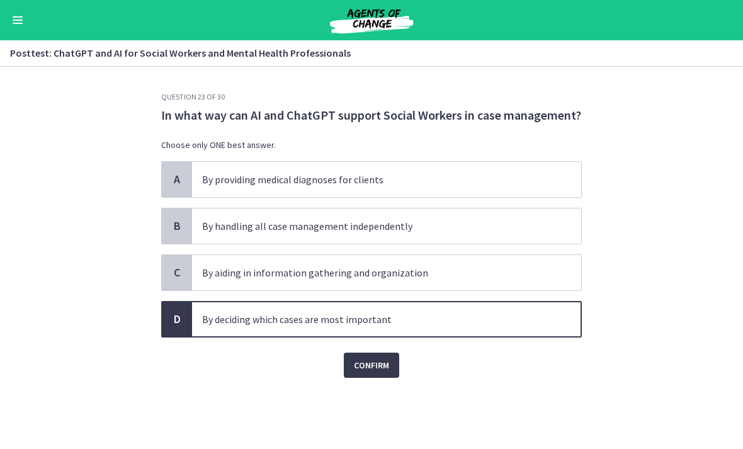
click at [364, 373] on button "Confirm" at bounding box center [371, 364] width 55 height 25
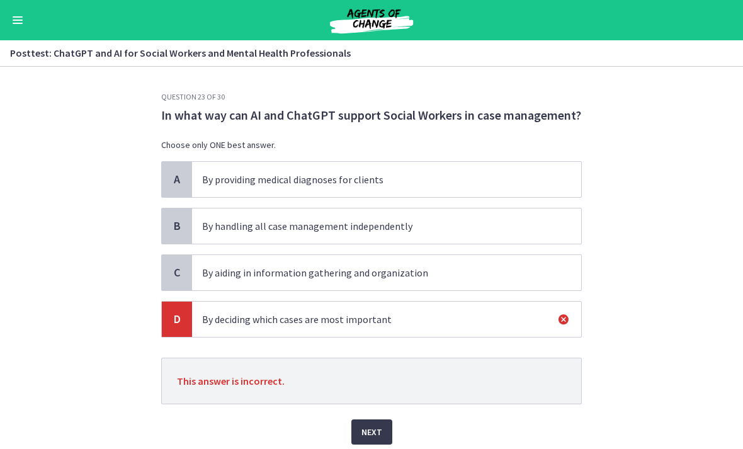
click at [353, 183] on p "By providing medical diagnoses for clients" at bounding box center [374, 179] width 344 height 15
click at [371, 436] on span "Next" at bounding box center [371, 431] width 21 height 15
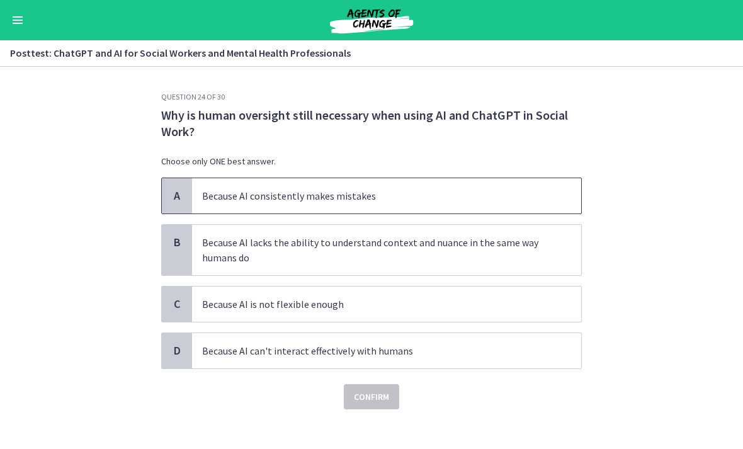
click at [338, 197] on p "Because AI consistently makes mistakes" at bounding box center [374, 195] width 344 height 15
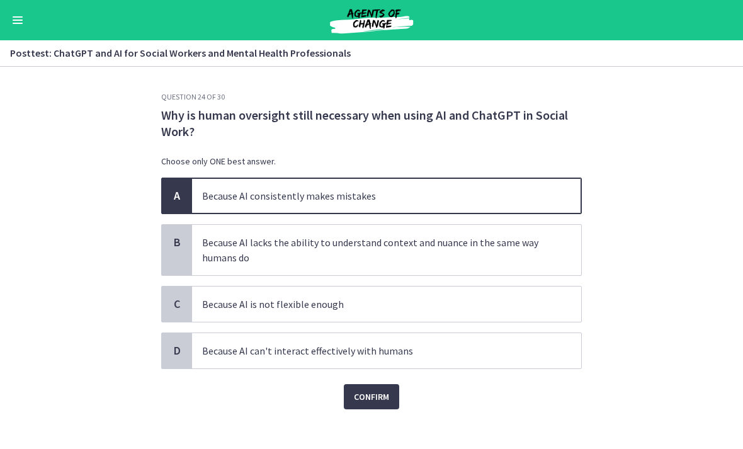
click at [381, 397] on span "Confirm" at bounding box center [371, 396] width 35 height 15
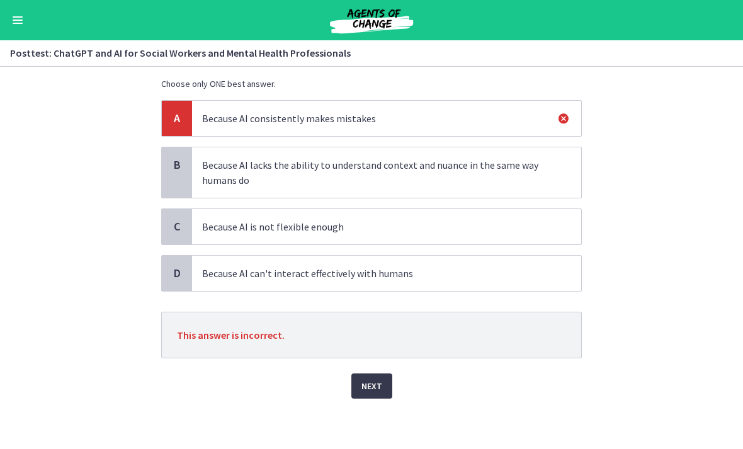
scroll to position [77, 0]
click at [375, 378] on span "Next" at bounding box center [371, 385] width 21 height 15
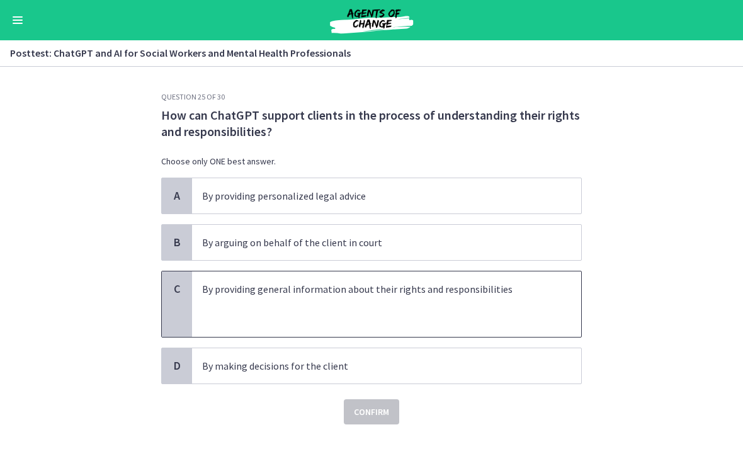
click at [393, 311] on p at bounding box center [374, 303] width 344 height 15
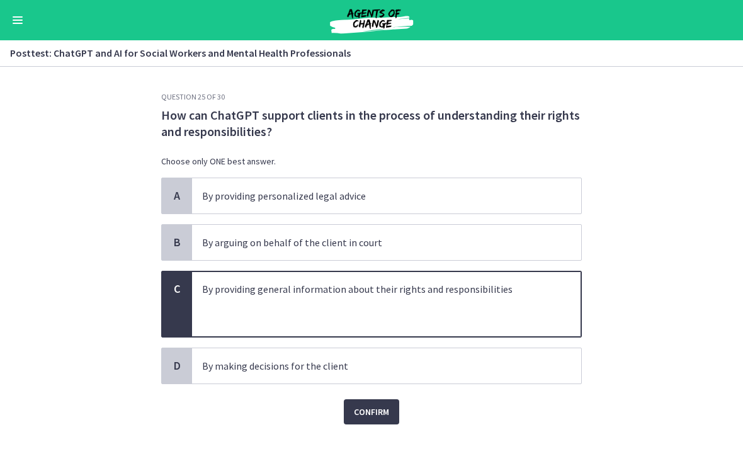
click at [384, 400] on button "Confirm" at bounding box center [371, 411] width 55 height 25
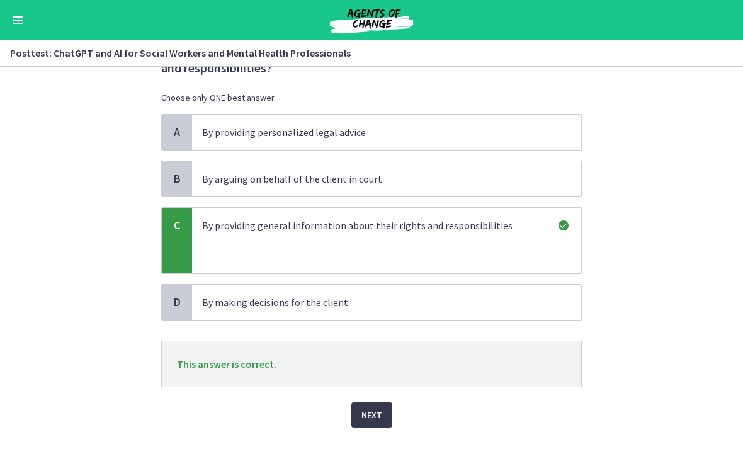
scroll to position [68, 0]
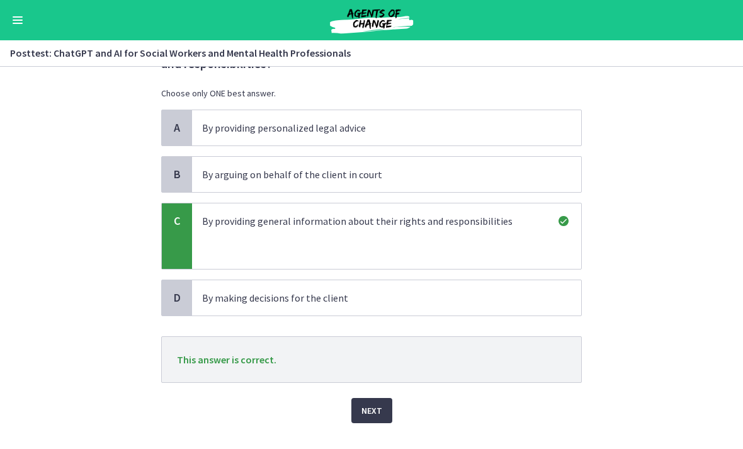
click at [367, 421] on button "Next" at bounding box center [371, 410] width 41 height 25
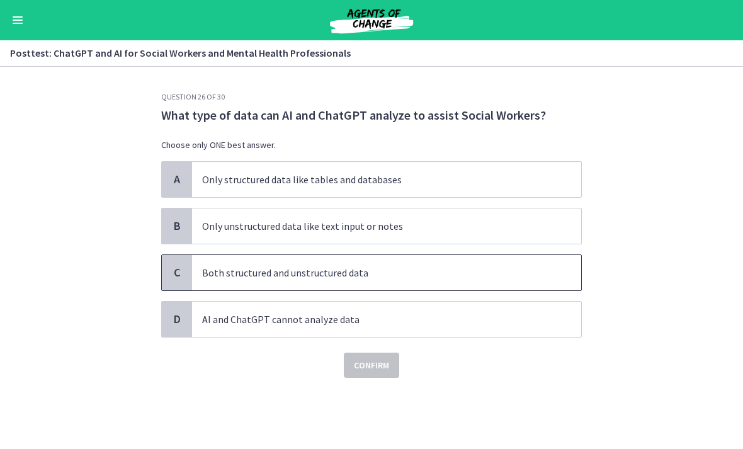
click at [313, 271] on p "Both structured and unstructured data" at bounding box center [374, 272] width 344 height 15
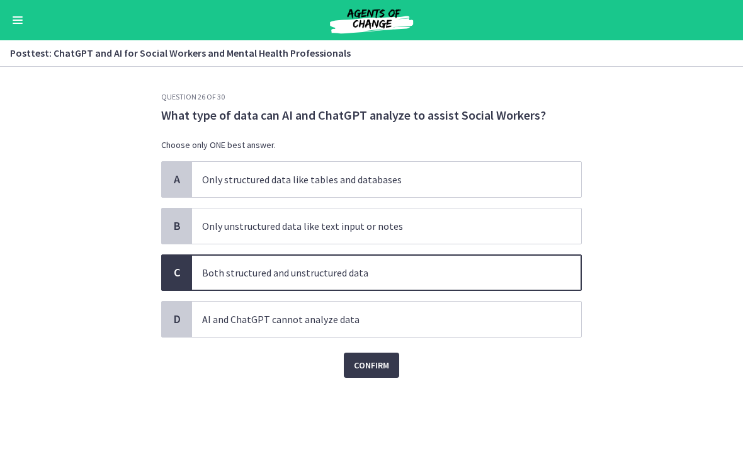
click at [379, 373] on button "Confirm" at bounding box center [371, 364] width 55 height 25
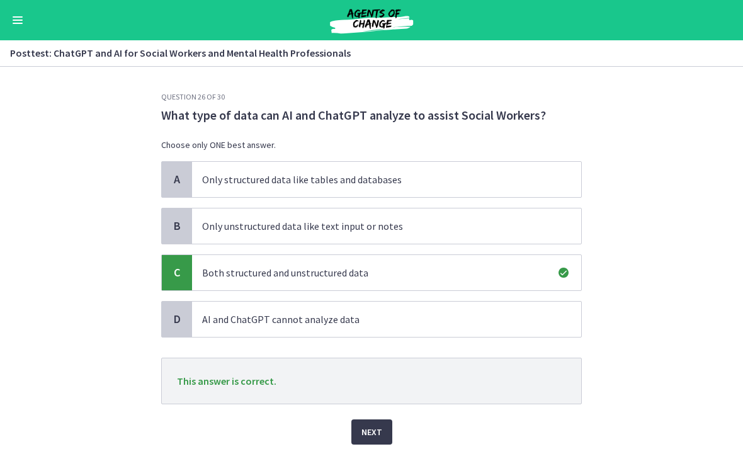
click at [378, 435] on span "Next" at bounding box center [371, 431] width 21 height 15
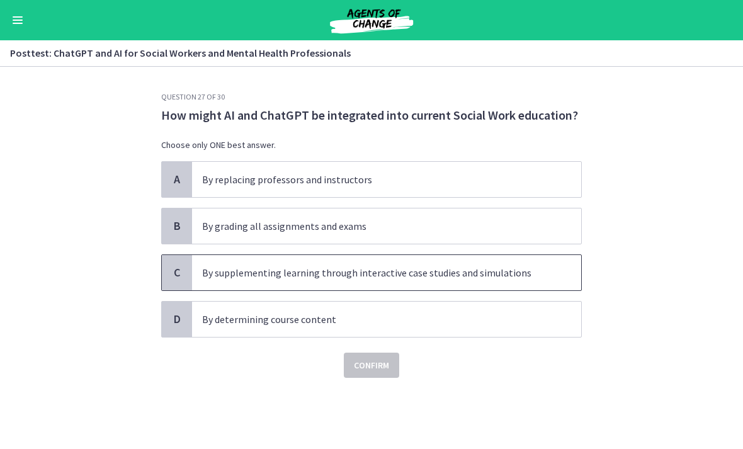
click at [352, 275] on p "By supplementing learning through interactive case studies and simulations" at bounding box center [374, 272] width 344 height 15
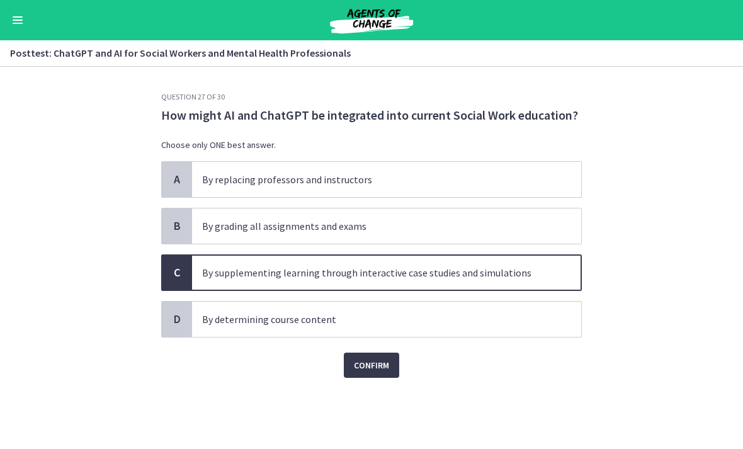
click at [372, 369] on span "Confirm" at bounding box center [371, 364] width 35 height 15
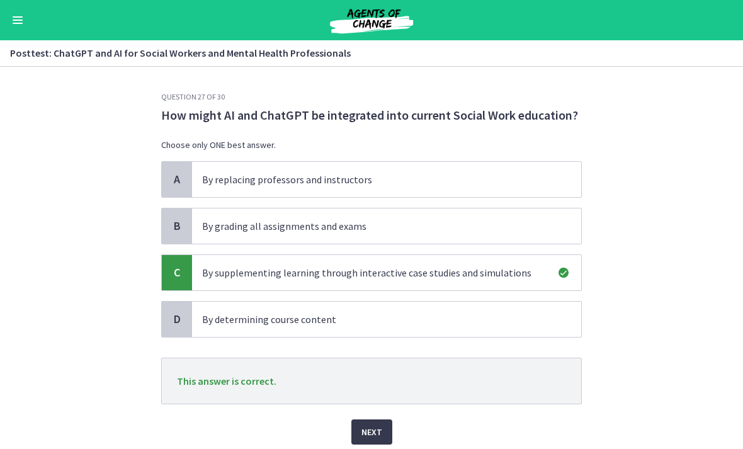
click at [379, 420] on button "Next" at bounding box center [371, 431] width 41 height 25
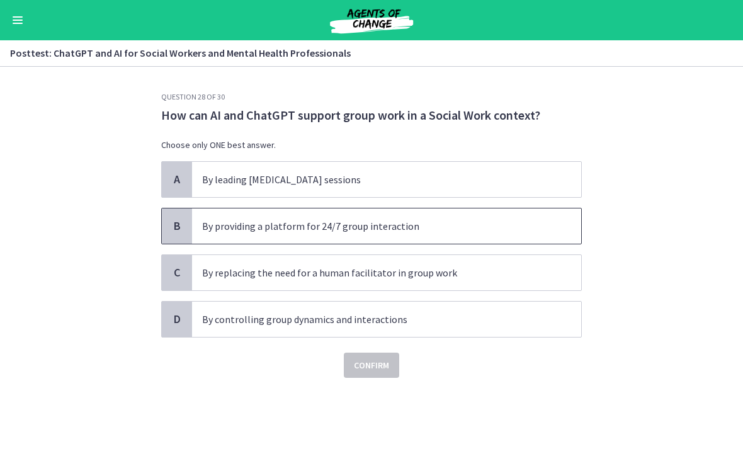
click at [315, 233] on span "By providing a platform for 24/7 group interaction" at bounding box center [386, 225] width 389 height 35
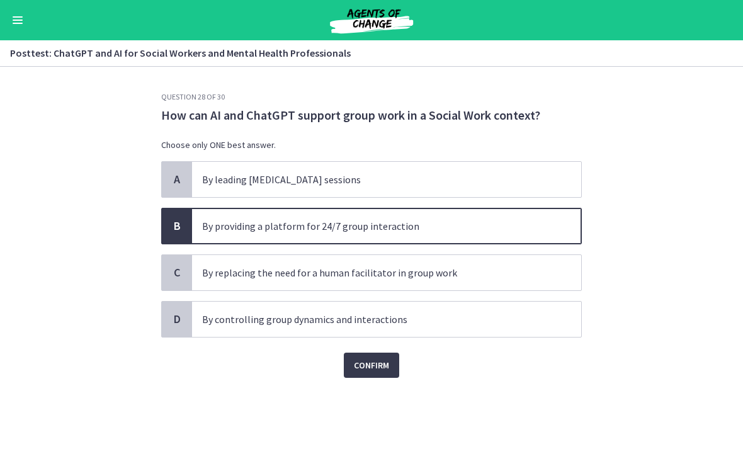
click at [366, 367] on span "Confirm" at bounding box center [371, 364] width 35 height 15
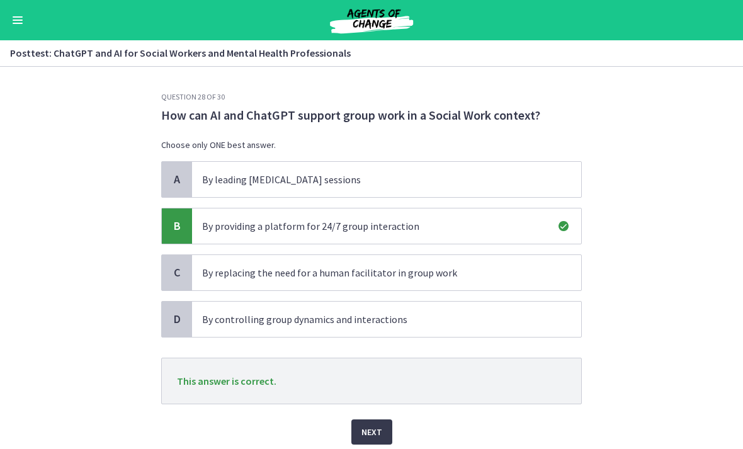
click at [373, 429] on span "Next" at bounding box center [371, 431] width 21 height 15
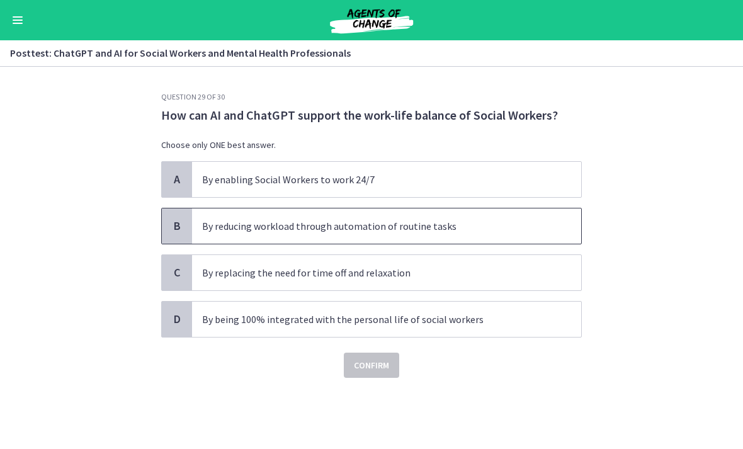
click at [313, 227] on p "By reducing workload through automation of routine tasks" at bounding box center [374, 225] width 344 height 15
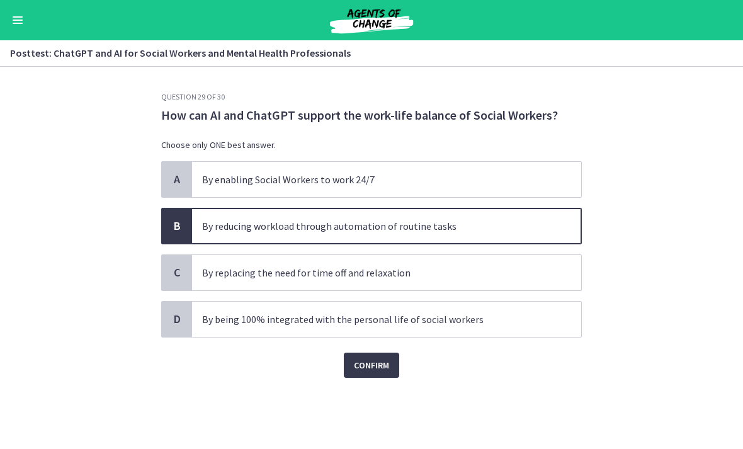
click at [388, 367] on span "Confirm" at bounding box center [371, 364] width 35 height 15
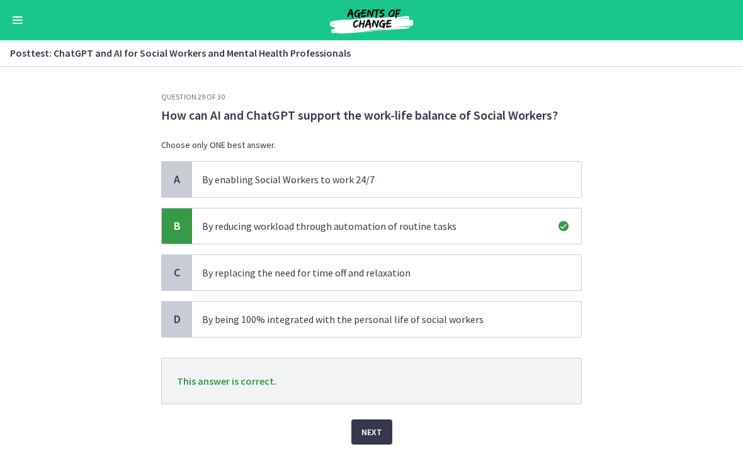
click at [374, 423] on button "Next" at bounding box center [371, 431] width 41 height 25
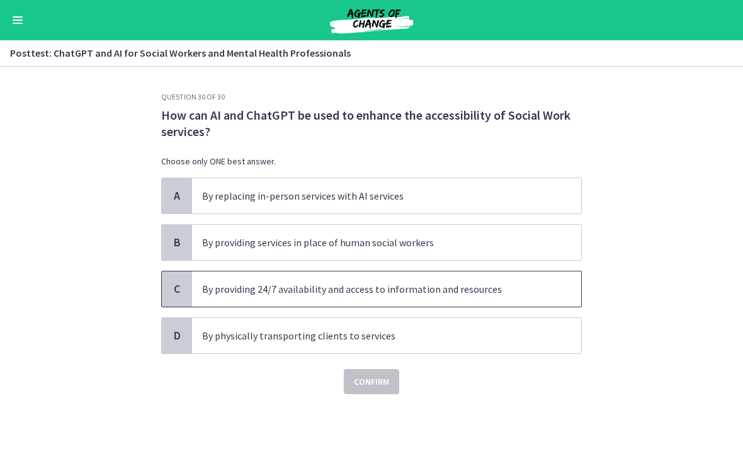
click at [297, 293] on p "By providing 24/7 availability and access to information and resources" at bounding box center [374, 288] width 344 height 15
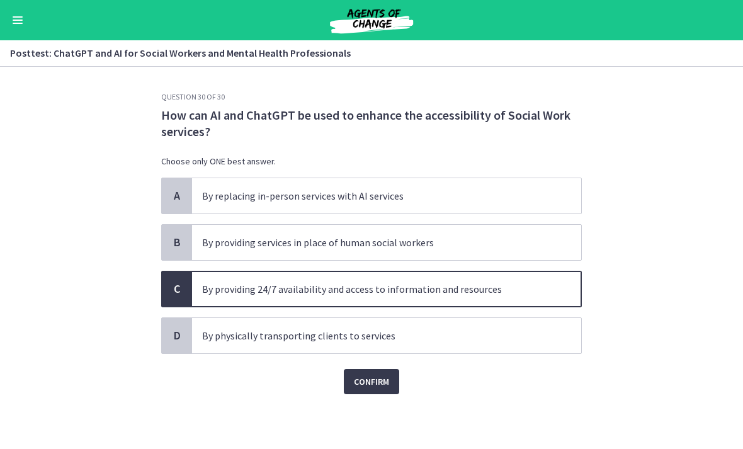
click at [370, 381] on span "Confirm" at bounding box center [371, 381] width 35 height 15
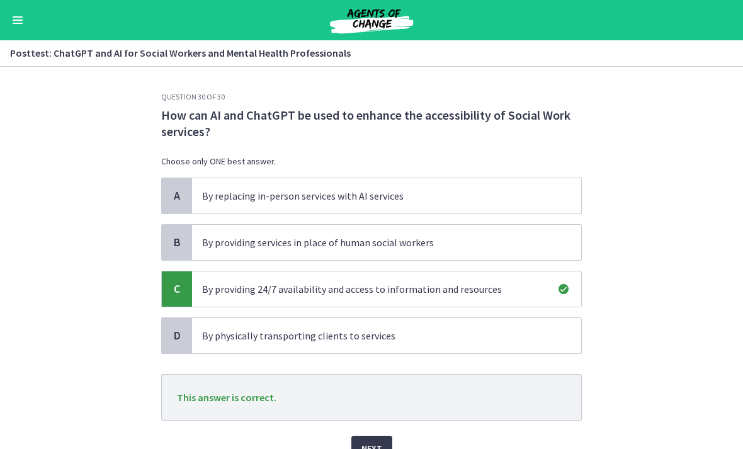
click at [374, 440] on span "Next" at bounding box center [371, 447] width 21 height 15
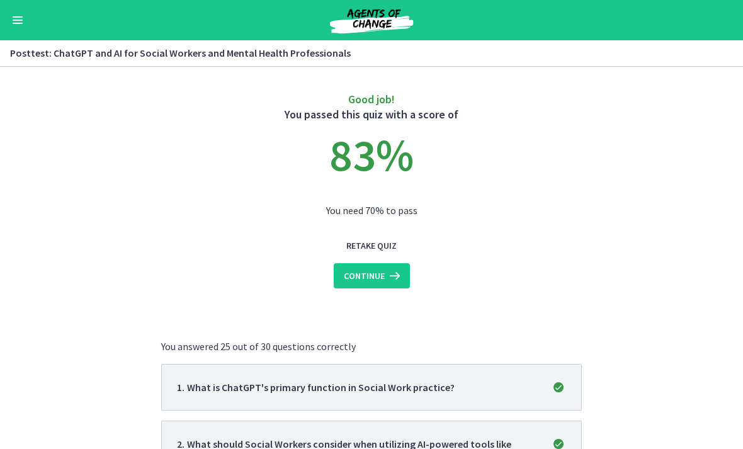
click at [377, 276] on span "Continue" at bounding box center [364, 275] width 41 height 15
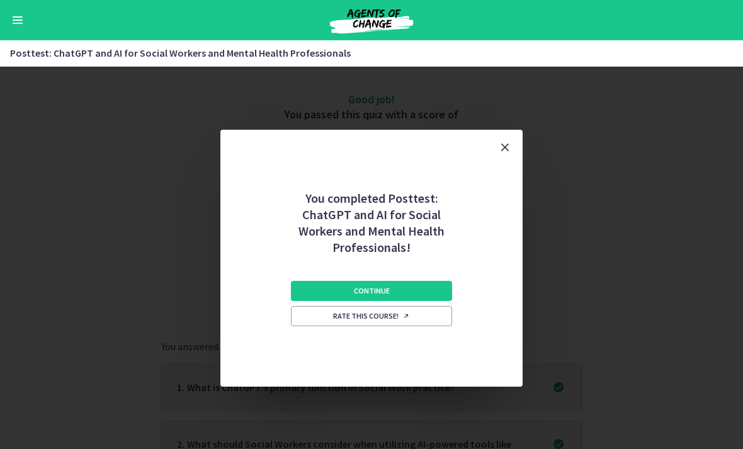
click at [379, 288] on span "Continue" at bounding box center [372, 291] width 36 height 10
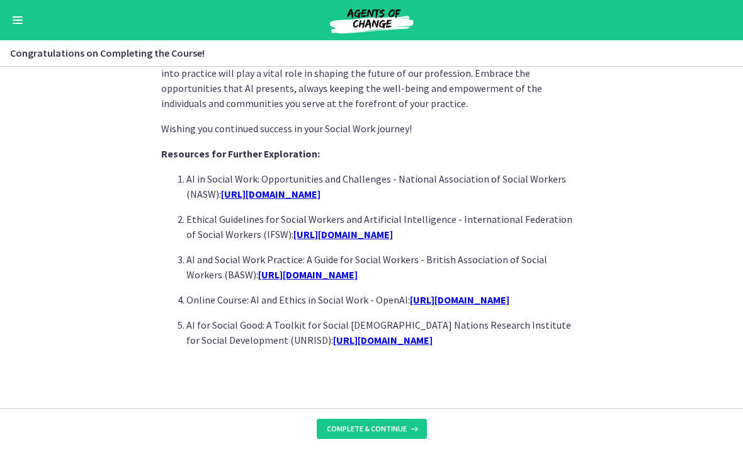
scroll to position [1126, 0]
click at [396, 423] on button "Complete & continue" at bounding box center [372, 428] width 110 height 20
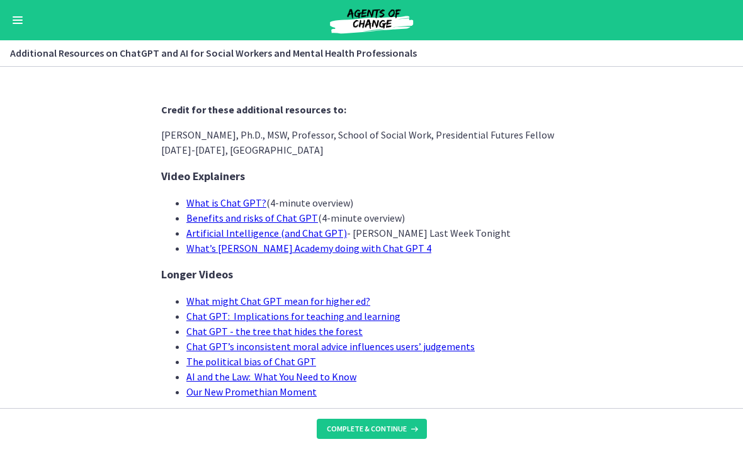
click at [396, 427] on span "Complete & continue" at bounding box center [367, 428] width 80 height 10
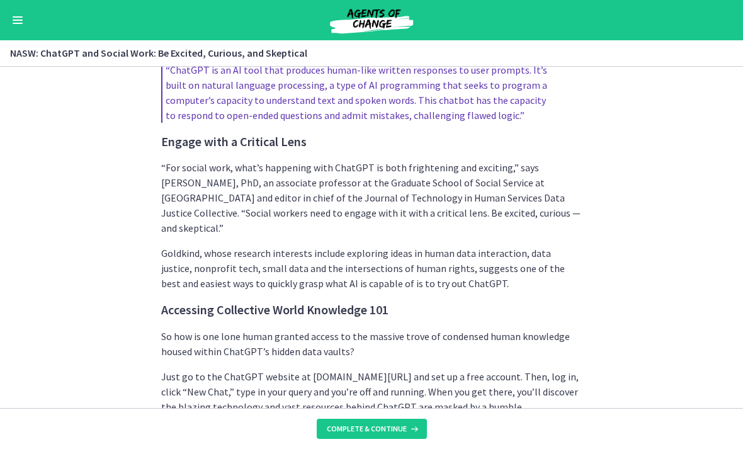
click at [379, 435] on button "Complete & continue" at bounding box center [372, 428] width 110 height 20
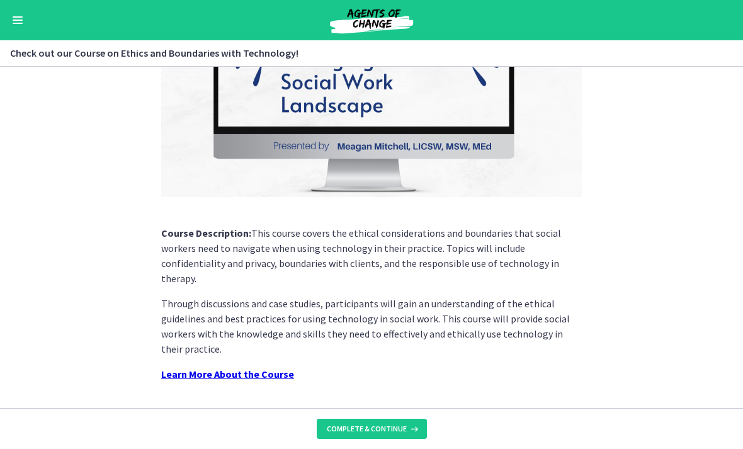
click at [388, 433] on span "Complete & continue" at bounding box center [367, 428] width 80 height 10
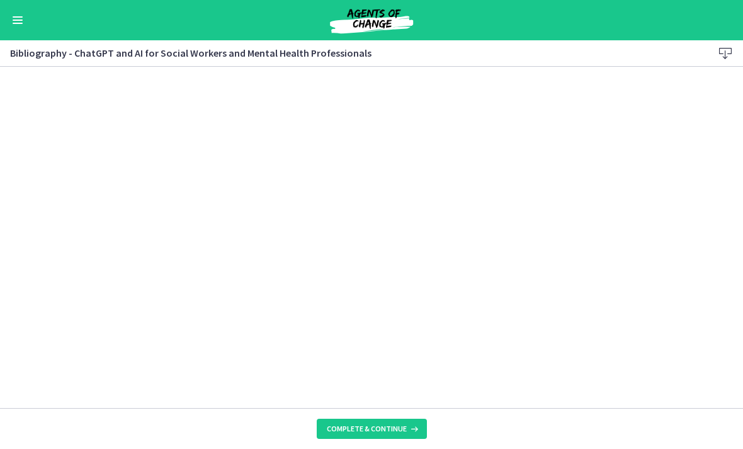
click at [395, 431] on span "Complete & continue" at bounding box center [367, 428] width 80 height 10
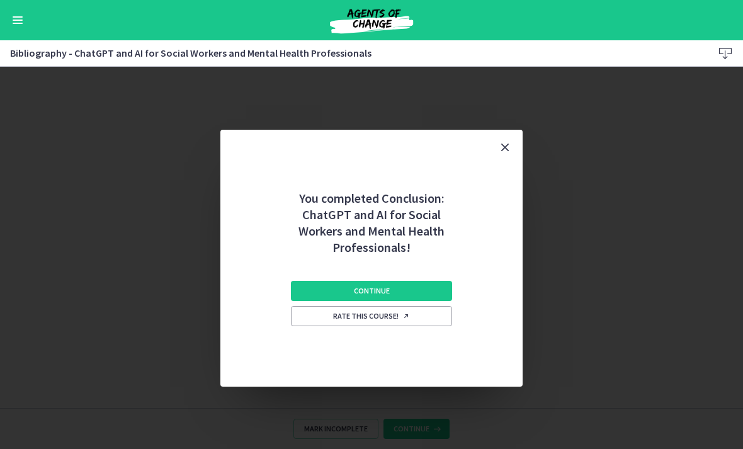
click at [395, 320] on span "Rate this course!" at bounding box center [371, 316] width 77 height 10
click at [399, 292] on button "Continue" at bounding box center [371, 291] width 161 height 20
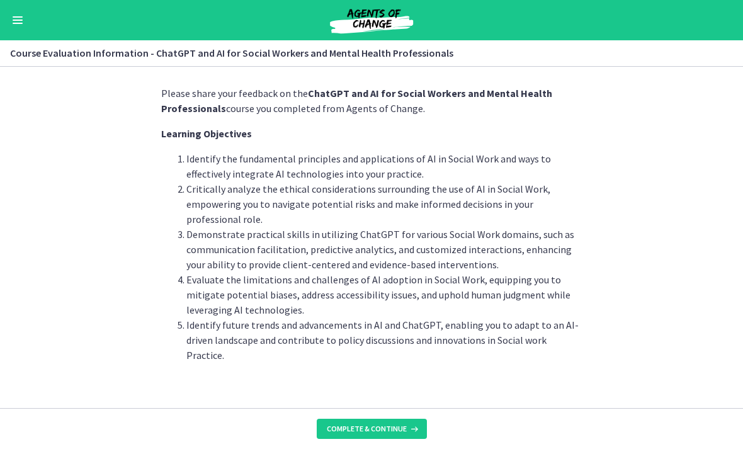
scroll to position [16, 0]
click at [395, 423] on span "Complete & continue" at bounding box center [367, 428] width 80 height 10
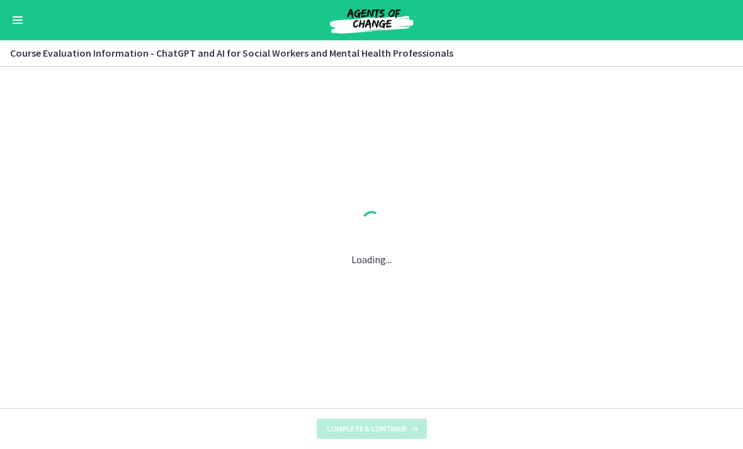
scroll to position [0, 0]
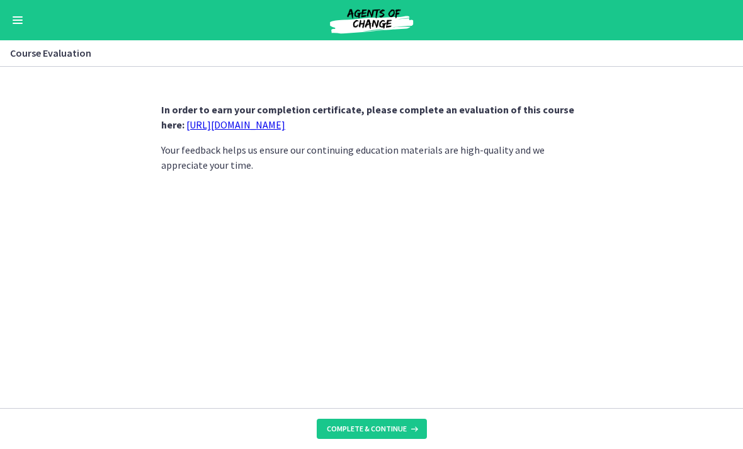
click at [251, 122] on link "https://forms.gle/jm1zbfhChZ2exBv78" at bounding box center [235, 124] width 99 height 13
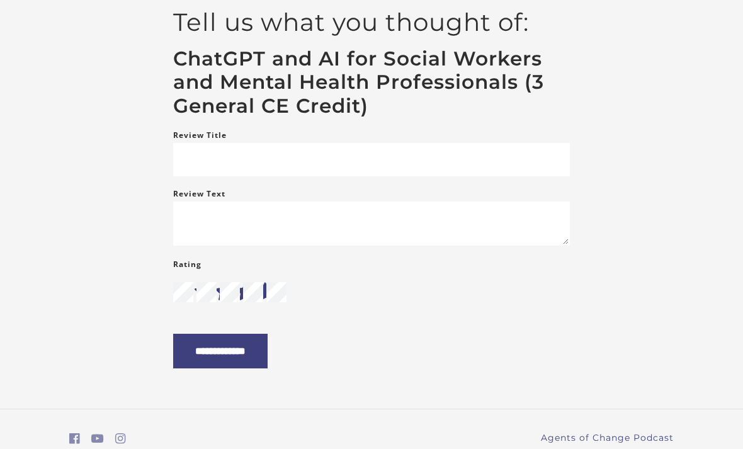
scroll to position [137, 0]
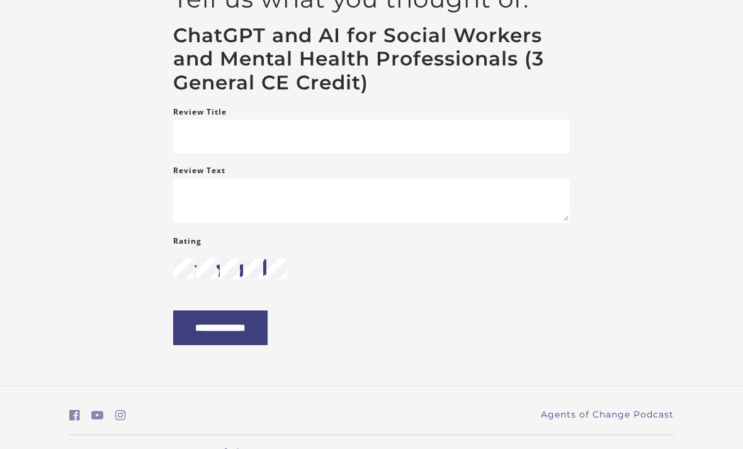
click at [249, 345] on input "**********" at bounding box center [220, 327] width 94 height 35
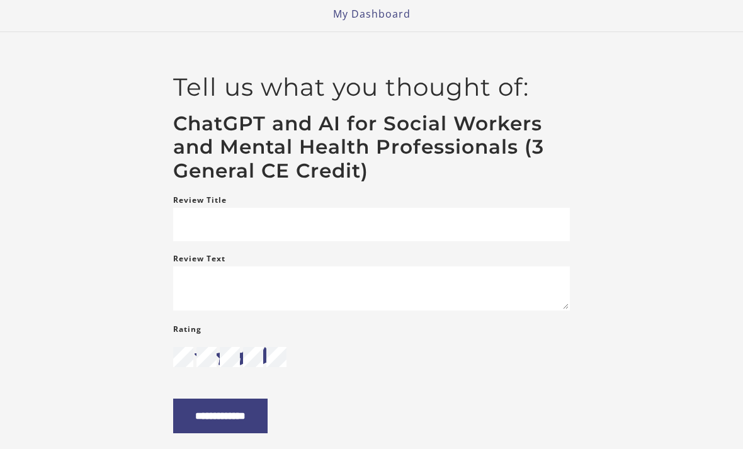
scroll to position [0, 0]
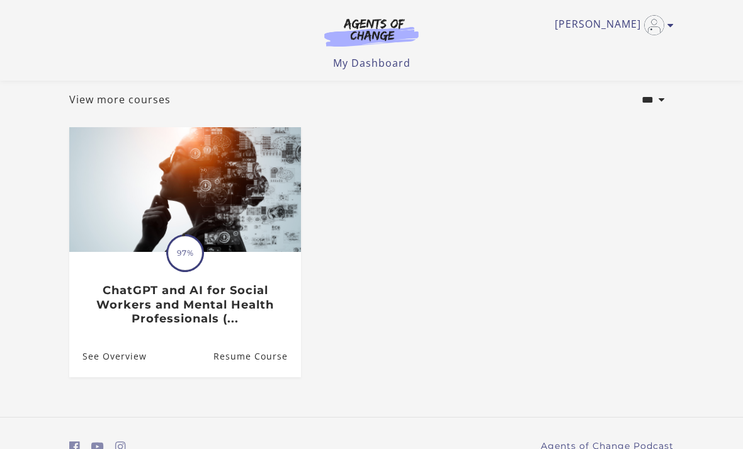
scroll to position [90, 0]
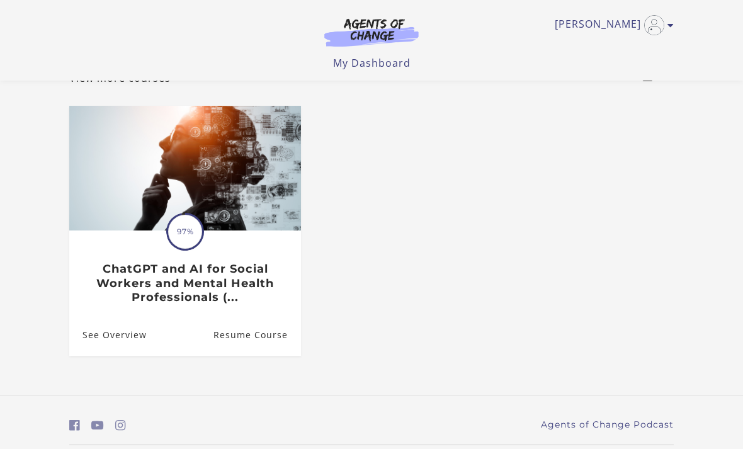
click at [237, 334] on link "Resume Course" at bounding box center [256, 334] width 87 height 41
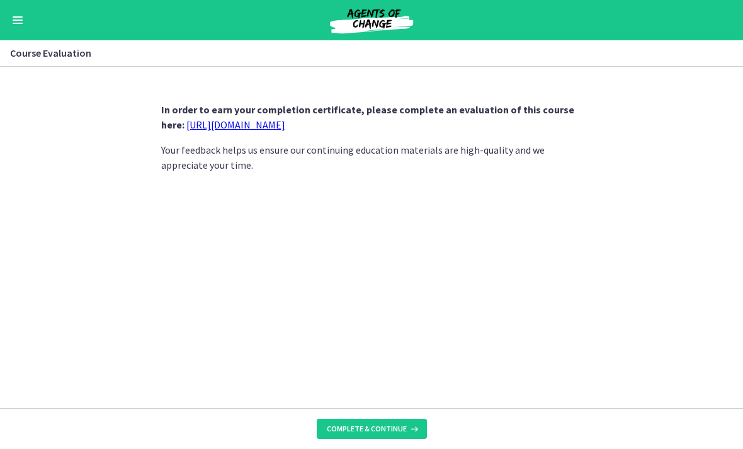
click at [275, 130] on link "[URL][DOMAIN_NAME]" at bounding box center [235, 124] width 99 height 13
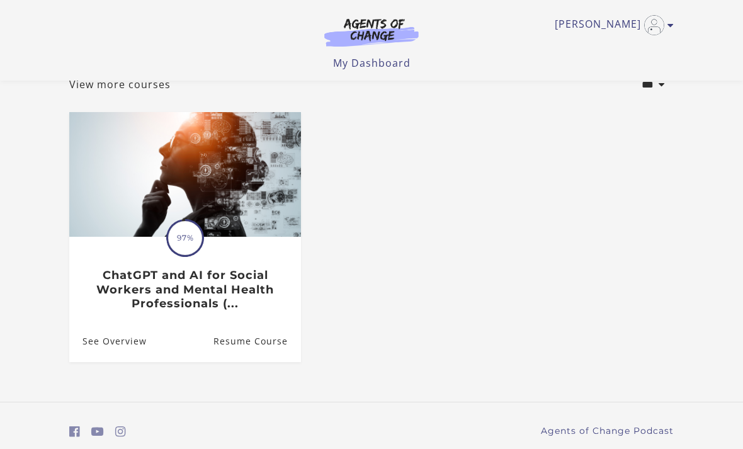
scroll to position [90, 0]
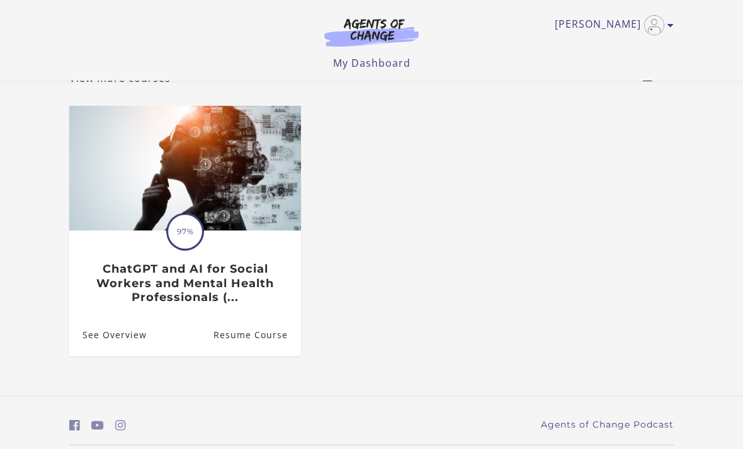
click at [241, 340] on link "Resume Course" at bounding box center [256, 334] width 87 height 41
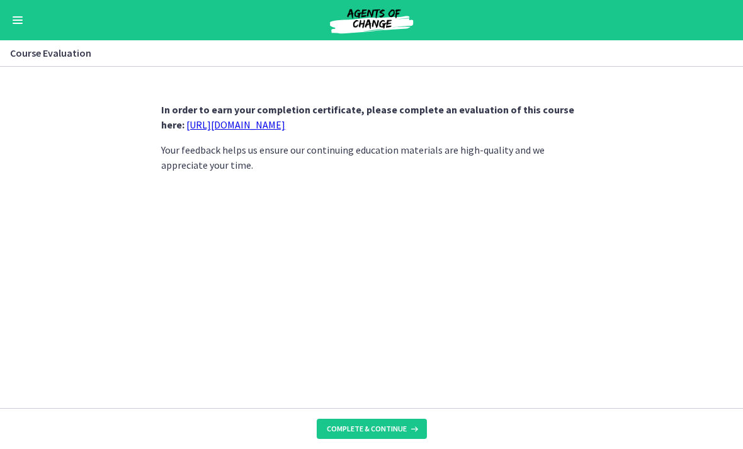
click at [252, 130] on link "[URL][DOMAIN_NAME]" at bounding box center [235, 124] width 99 height 13
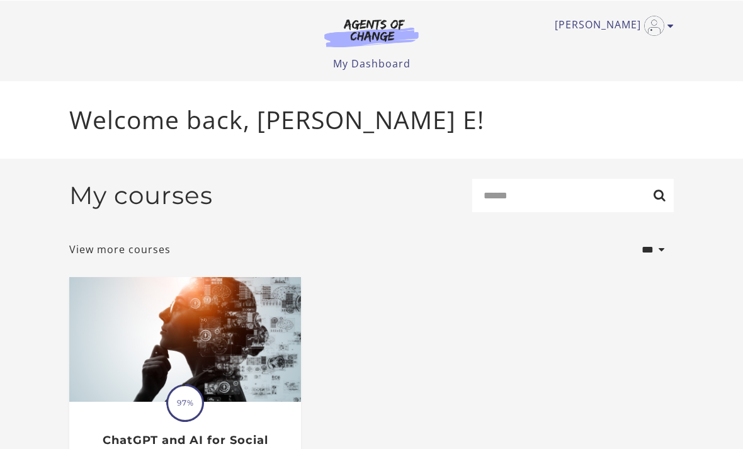
click at [610, 20] on link "[PERSON_NAME]" at bounding box center [610, 25] width 113 height 20
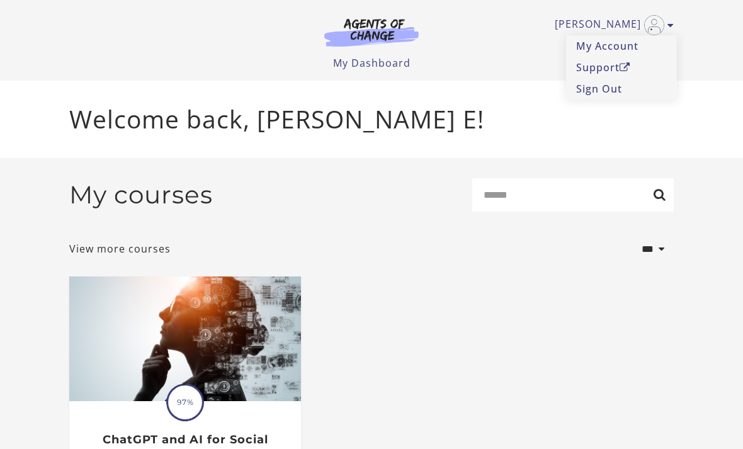
click at [602, 49] on link "My Account" at bounding box center [621, 45] width 111 height 21
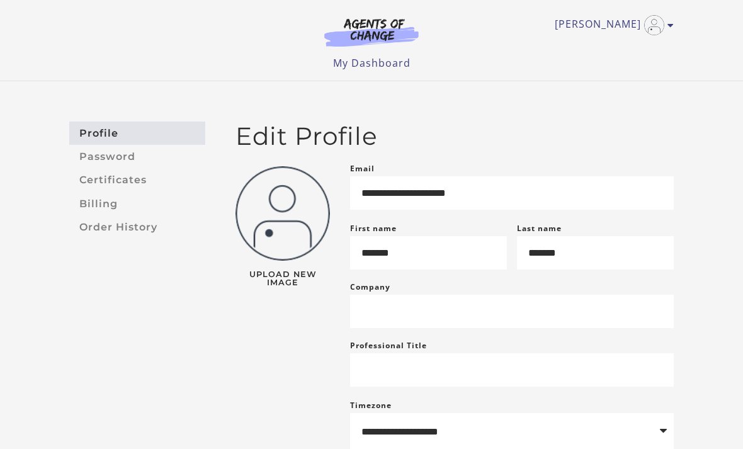
click at [121, 178] on link "Certificates" at bounding box center [137, 180] width 136 height 23
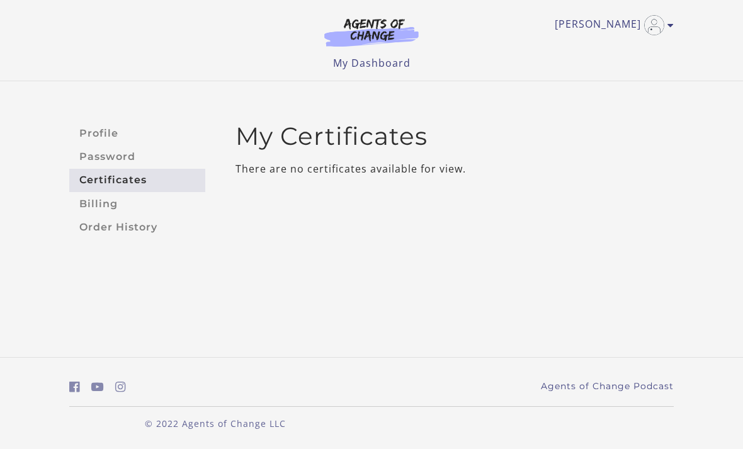
click at [106, 159] on link "Password" at bounding box center [137, 156] width 136 height 23
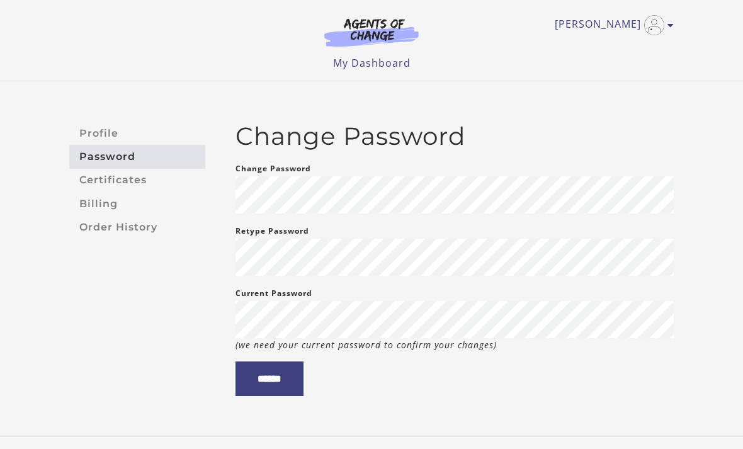
click at [106, 207] on link "Billing" at bounding box center [137, 203] width 136 height 23
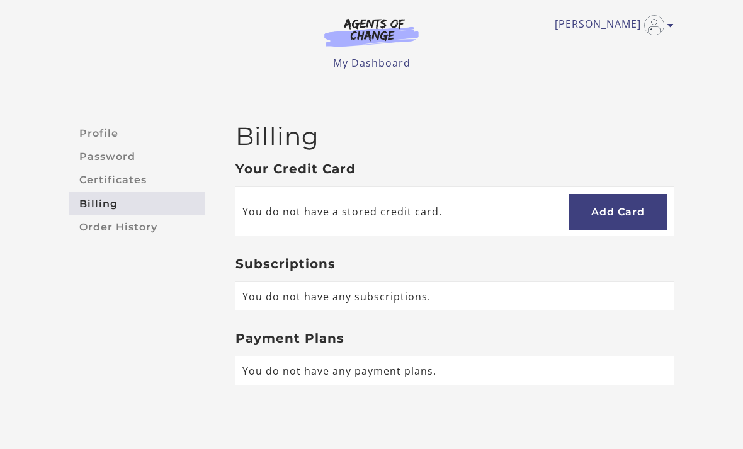
click at [98, 130] on link "Profile" at bounding box center [137, 132] width 136 height 23
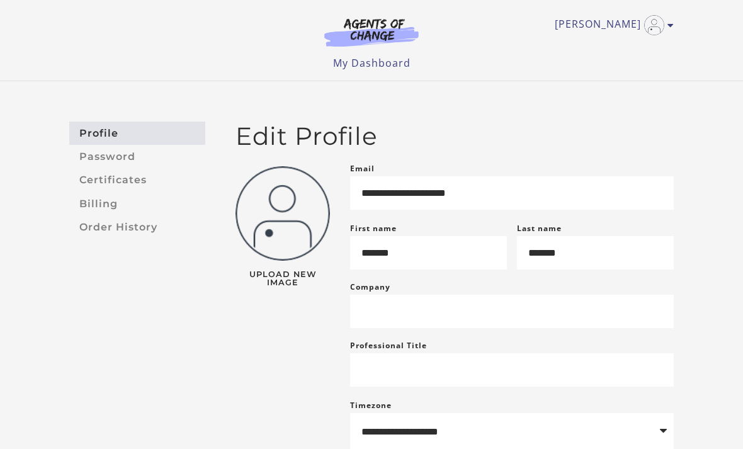
click at [114, 176] on link "Certificates" at bounding box center [137, 180] width 136 height 23
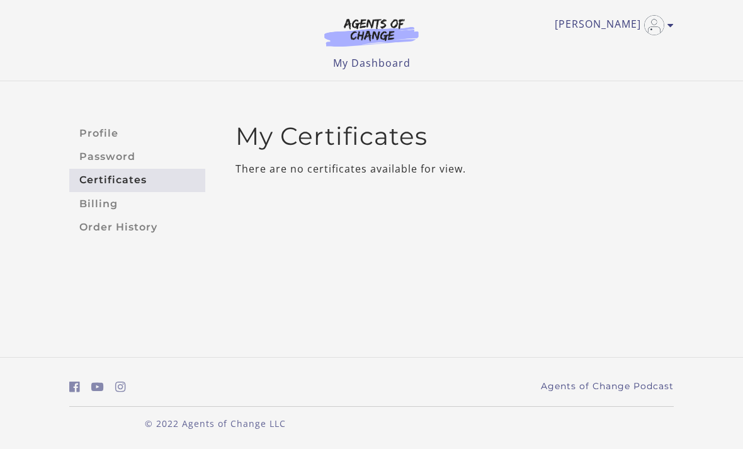
click at [358, 62] on link "My Dashboard" at bounding box center [371, 63] width 77 height 14
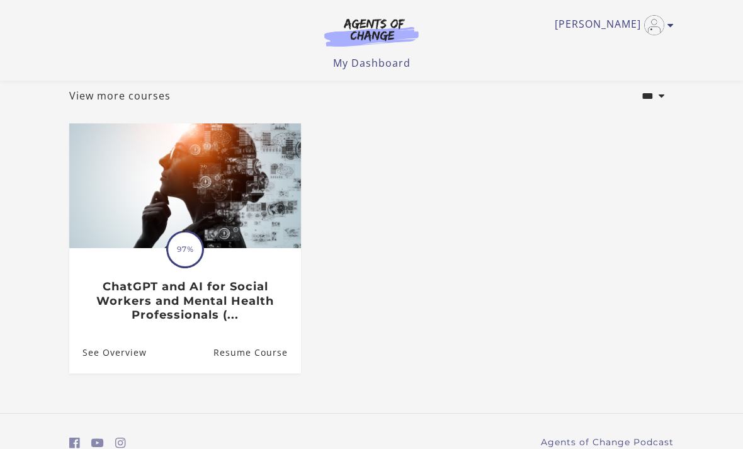
scroll to position [90, 0]
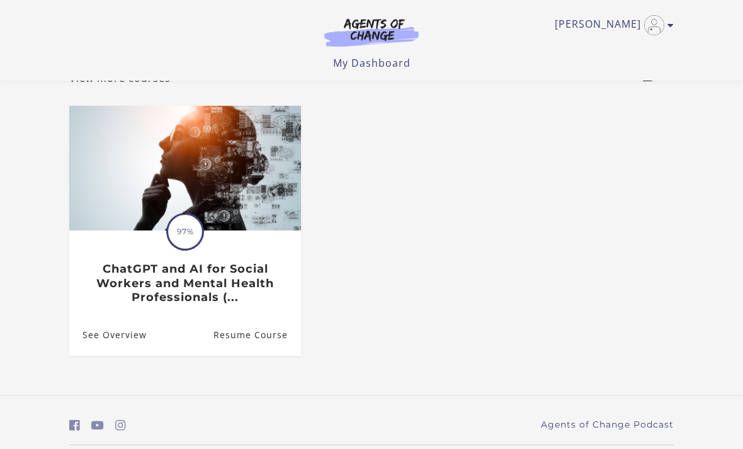
click at [106, 336] on link "See Overview" at bounding box center [107, 334] width 77 height 41
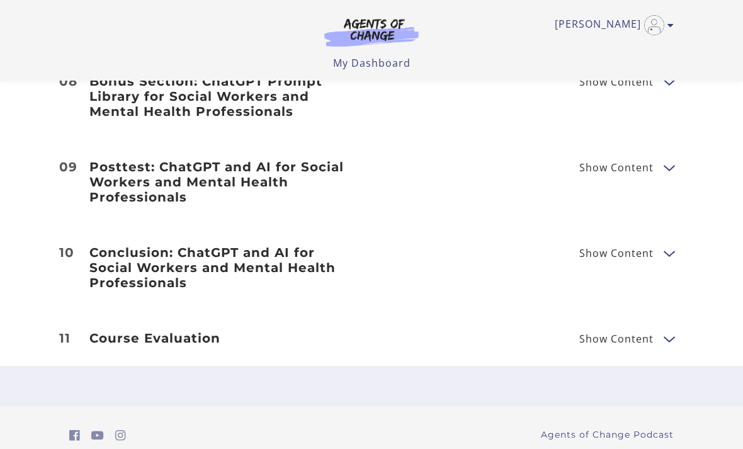
scroll to position [1260, 0]
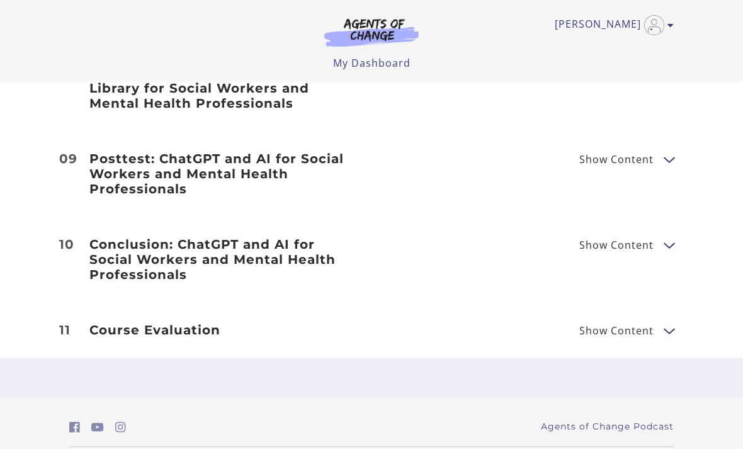
click at [663, 328] on button "Show Content" at bounding box center [668, 330] width 10 height 16
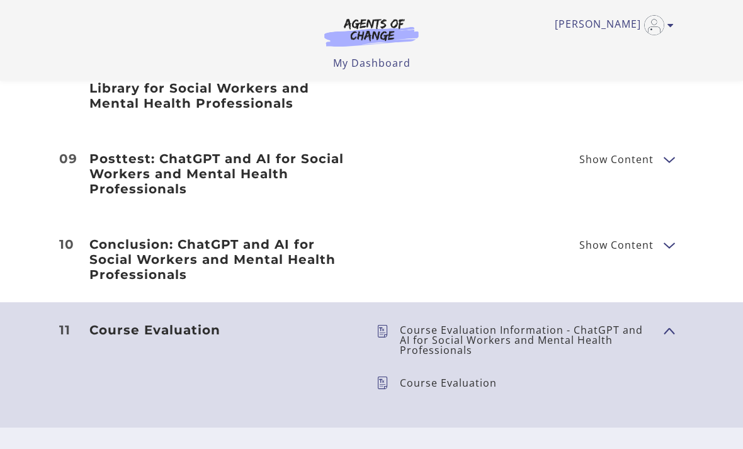
click at [444, 388] on p "Course Evaluation" at bounding box center [453, 383] width 107 height 10
click at [413, 378] on p "Course Evaluation" at bounding box center [453, 383] width 107 height 10
click at [663, 325] on span "Show Content" at bounding box center [663, 330] width 0 height 111
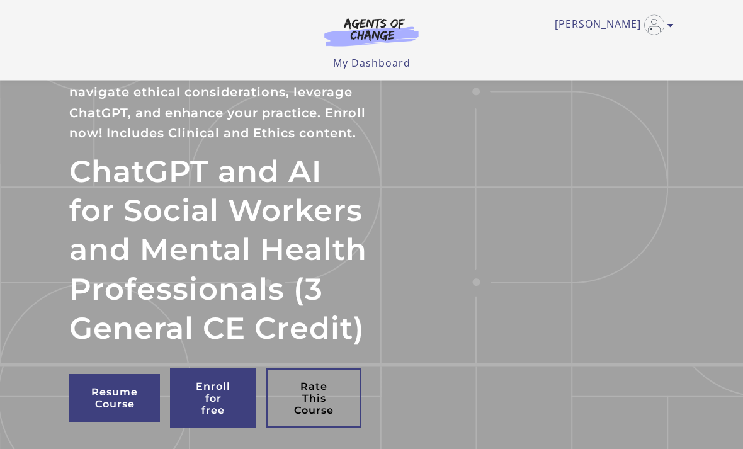
scroll to position [63, 0]
click at [614, 28] on link "[PERSON_NAME]" at bounding box center [610, 25] width 113 height 20
click at [593, 46] on link "My Account" at bounding box center [621, 45] width 111 height 21
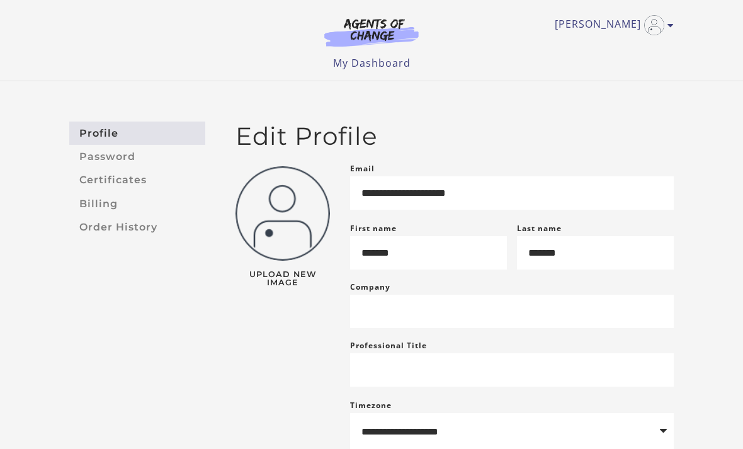
click at [116, 187] on link "Certificates" at bounding box center [137, 180] width 136 height 23
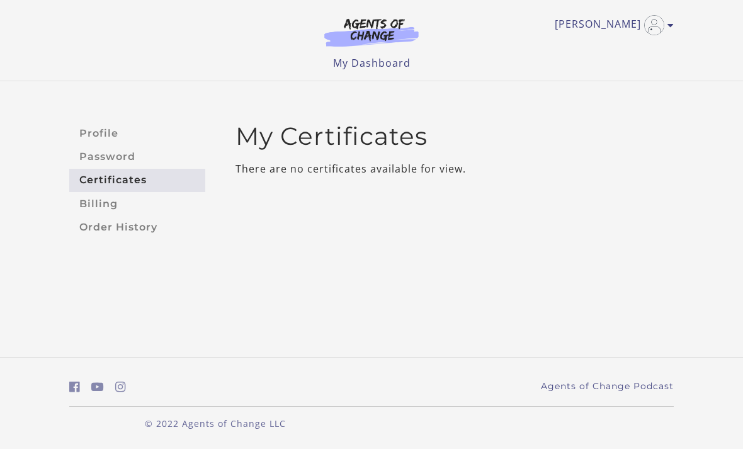
click at [605, 24] on link "[PERSON_NAME]" at bounding box center [610, 25] width 113 height 20
click at [374, 69] on link "My Dashboard" at bounding box center [371, 63] width 77 height 14
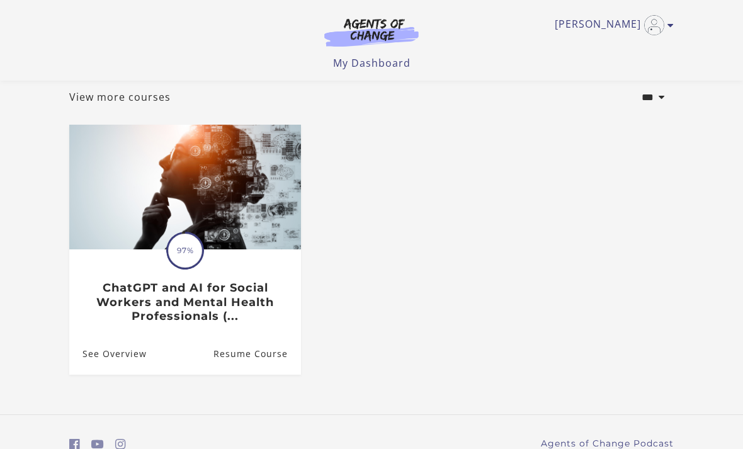
scroll to position [90, 0]
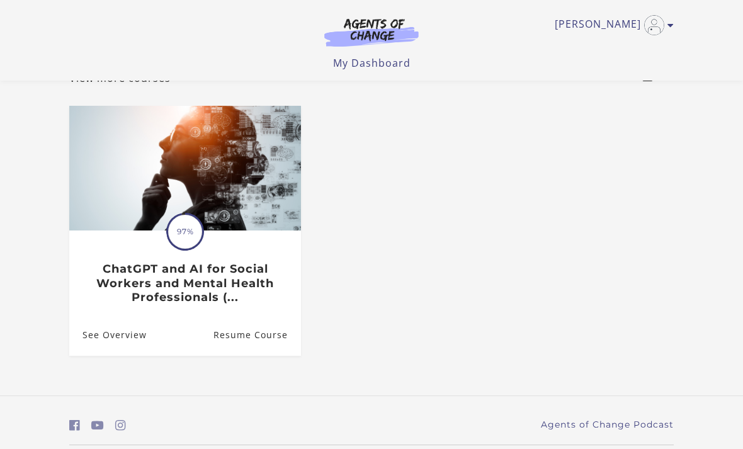
click at [205, 292] on h3 "ChatGPT and AI for Social Workers and Mental Health Professionals (..." at bounding box center [184, 283] width 205 height 43
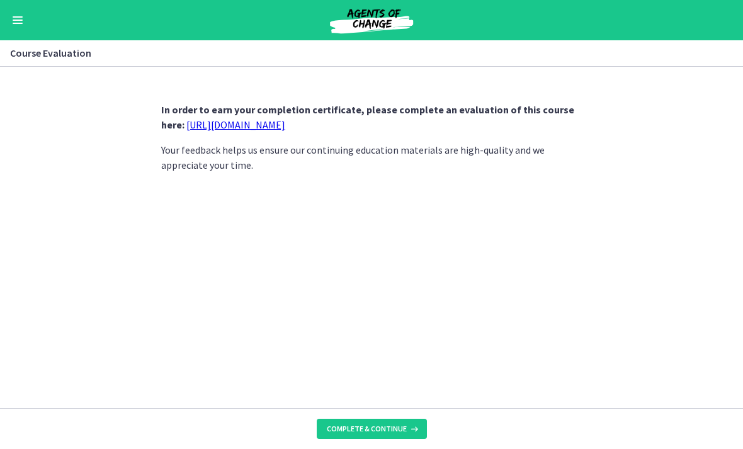
click at [397, 424] on span "Complete & continue" at bounding box center [367, 428] width 80 height 10
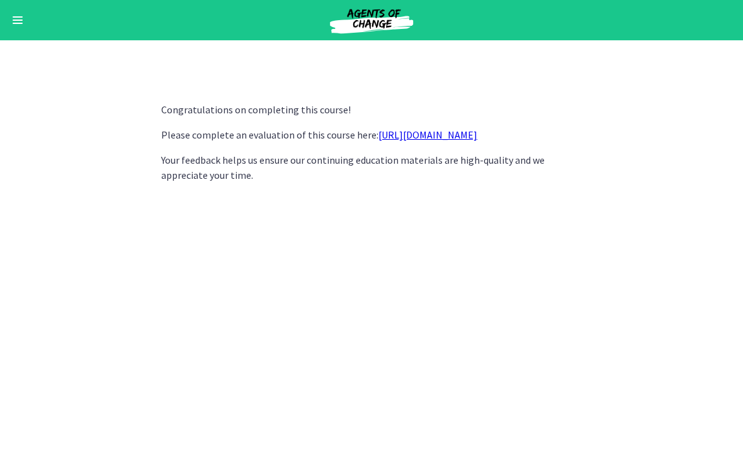
click at [371, 16] on img at bounding box center [371, 20] width 151 height 30
click at [11, 20] on button "Enable menu" at bounding box center [17, 20] width 15 height 15
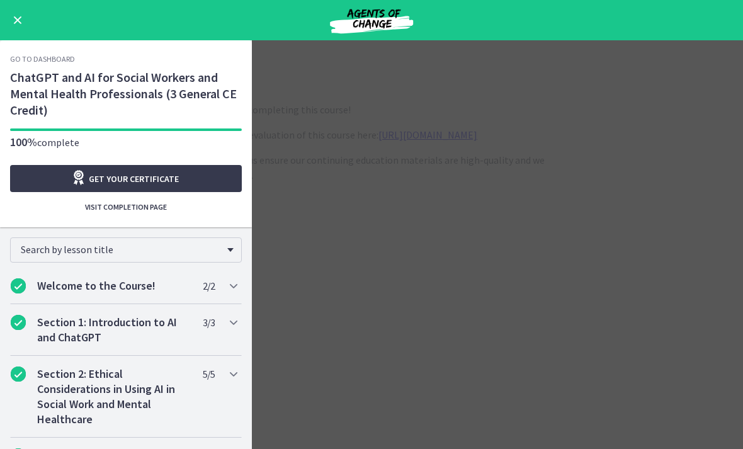
click at [133, 179] on span "Get your certificate" at bounding box center [134, 178] width 90 height 15
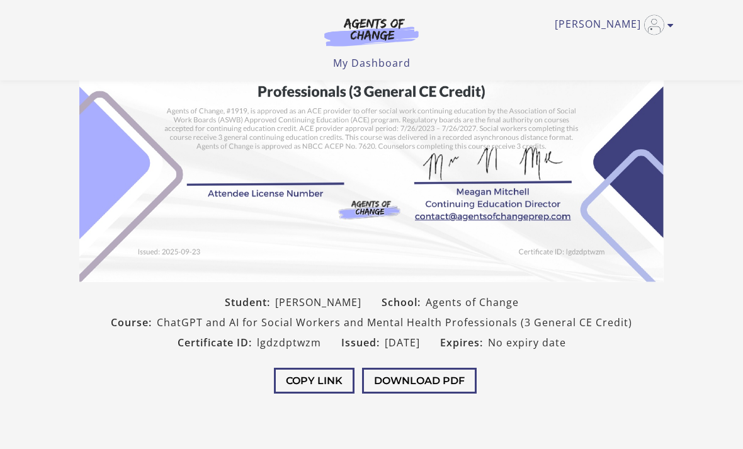
scroll to position [191, 0]
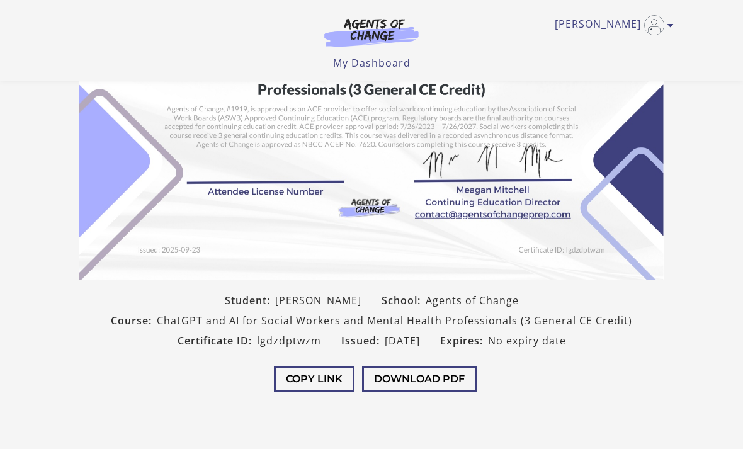
click at [418, 381] on button "Download PDF" at bounding box center [419, 379] width 115 height 26
